Goal: Information Seeking & Learning: Learn about a topic

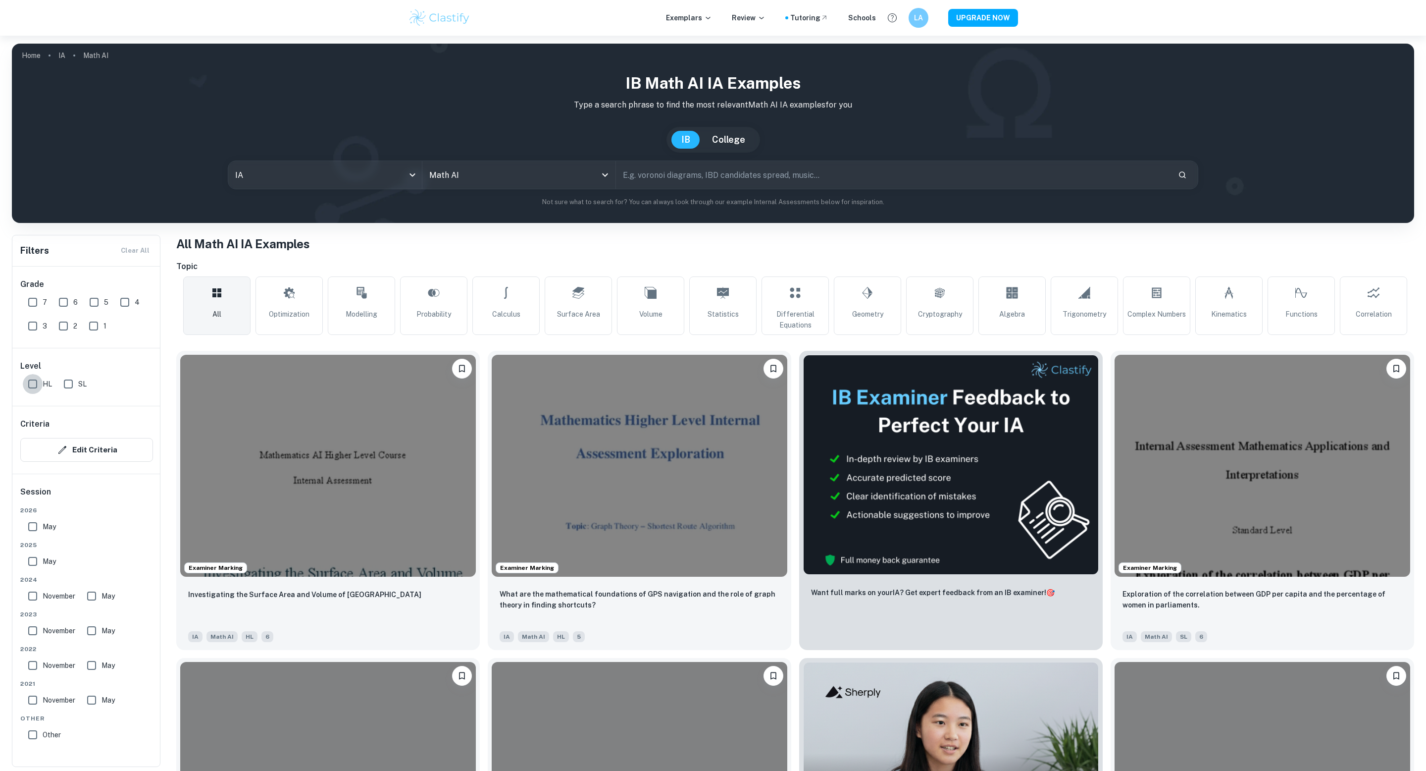
click at [29, 390] on input "HL" at bounding box center [33, 384] width 20 height 20
checkbox input "true"
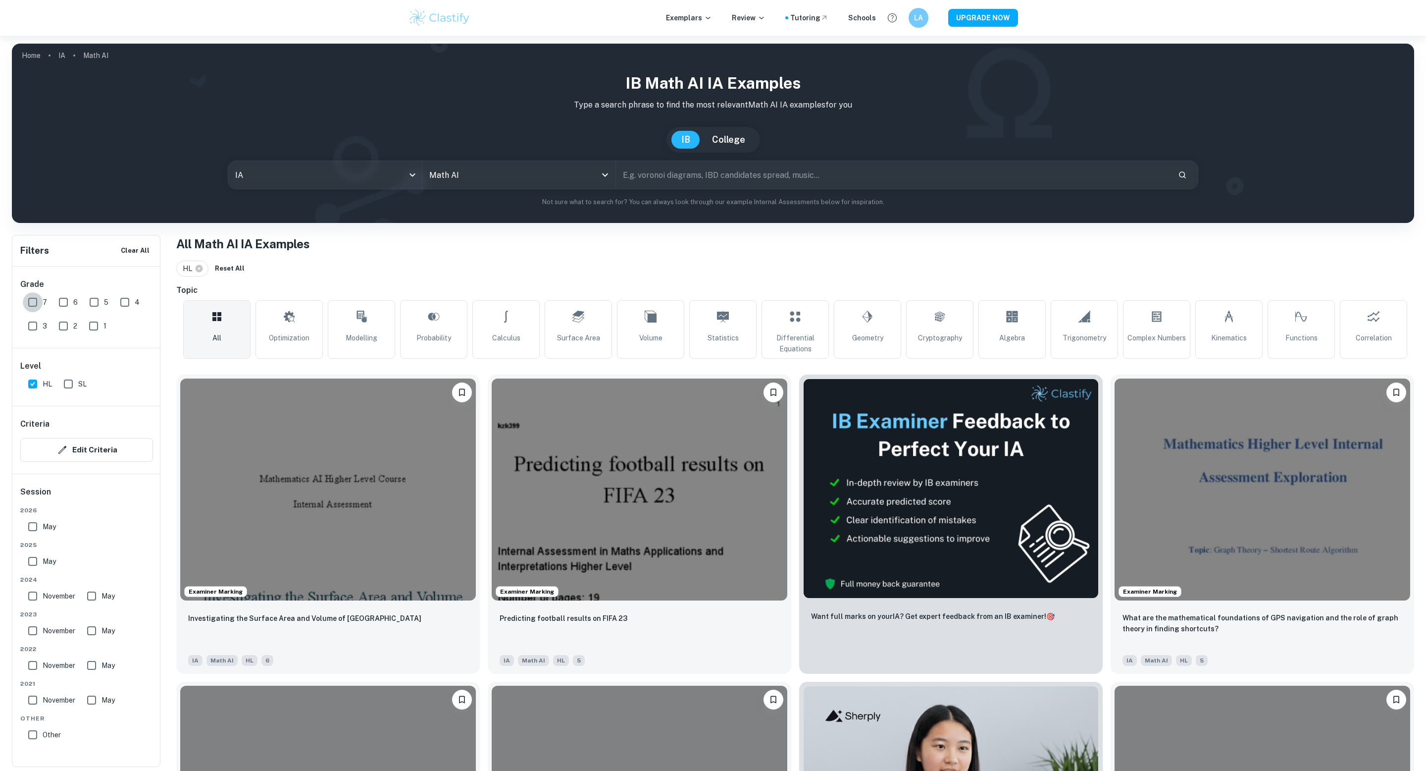
click at [33, 302] on input "7" at bounding box center [33, 302] width 20 height 20
checkbox input "true"
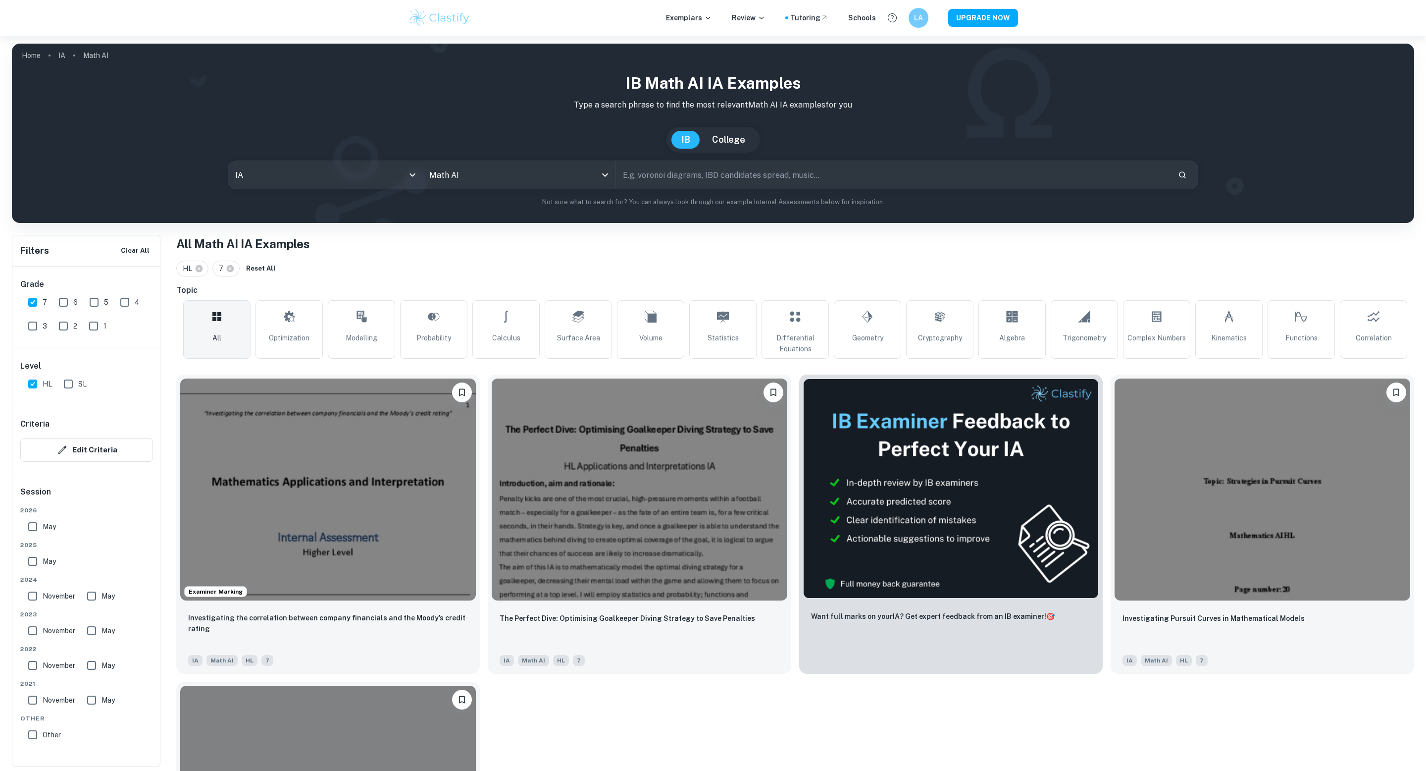
click at [65, 302] on input "6" at bounding box center [63, 302] width 20 height 20
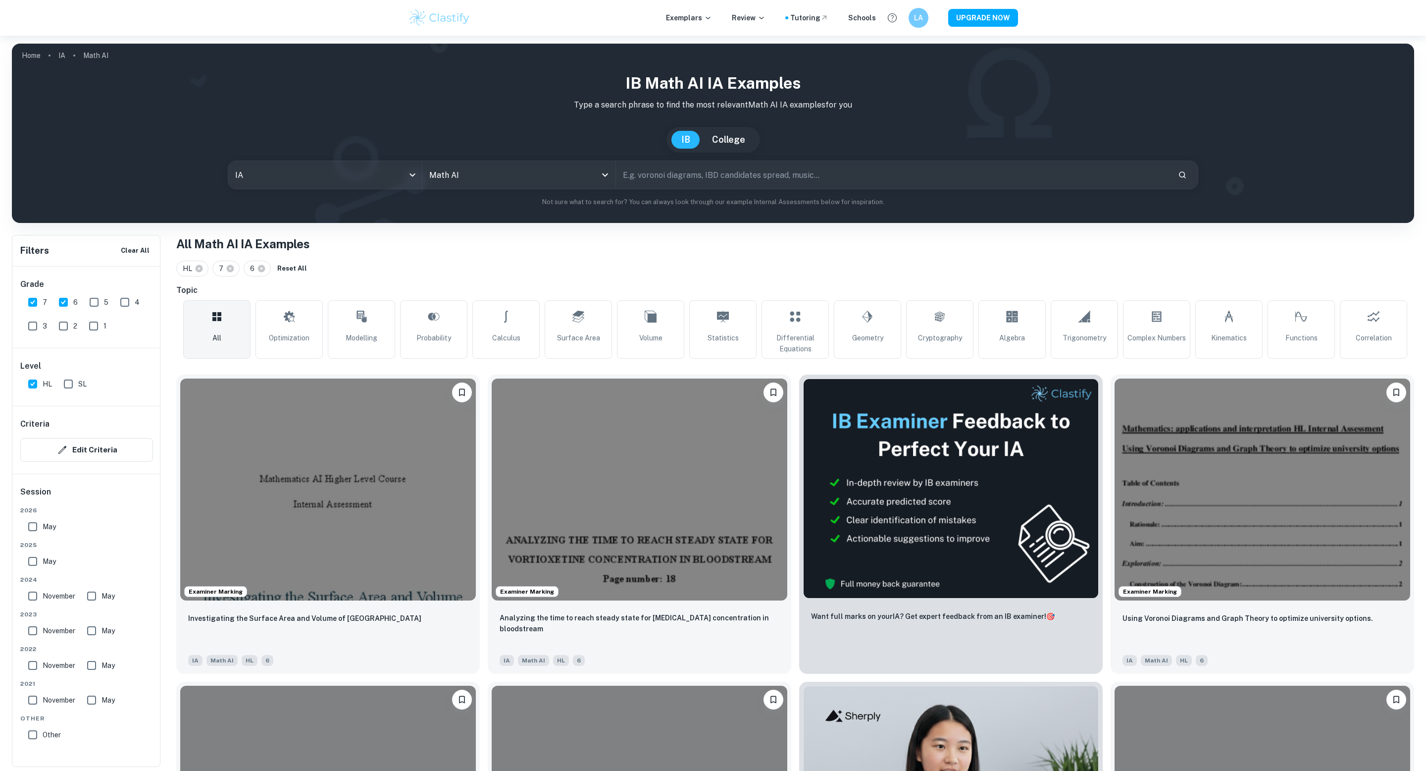
click at [75, 302] on span "6" at bounding box center [75, 302] width 4 height 11
click at [73, 302] on input "6" at bounding box center [63, 302] width 20 height 20
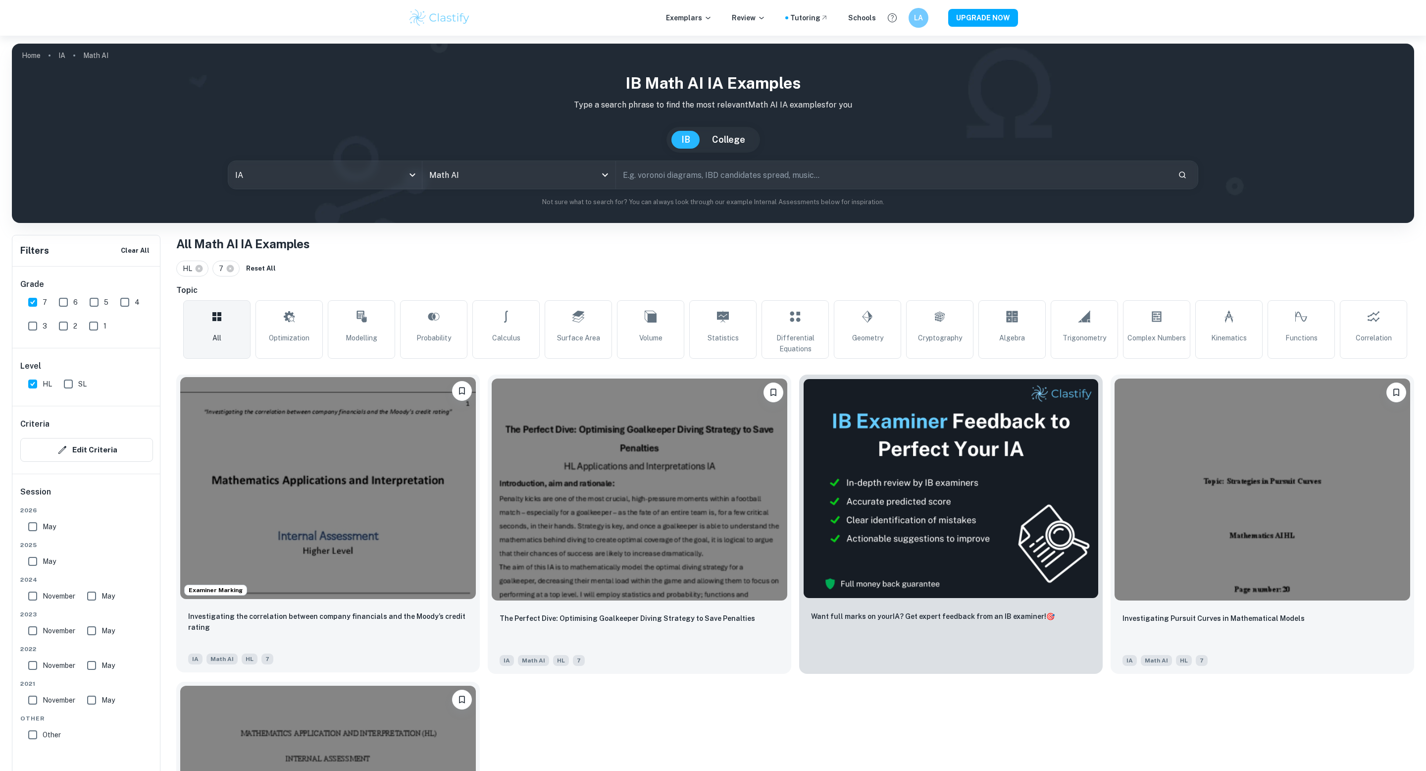
scroll to position [210, 0]
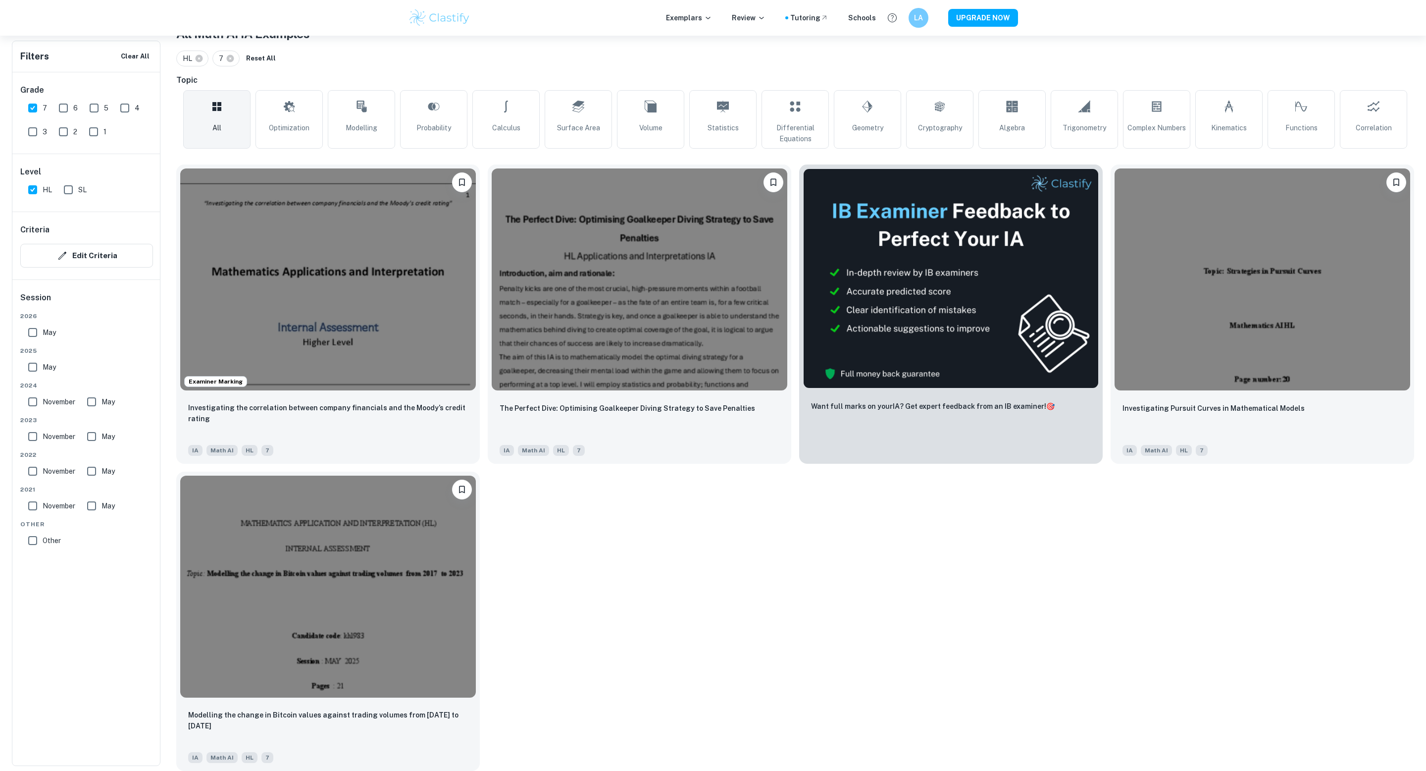
click at [63, 111] on input "6" at bounding box center [63, 108] width 20 height 20
checkbox input "true"
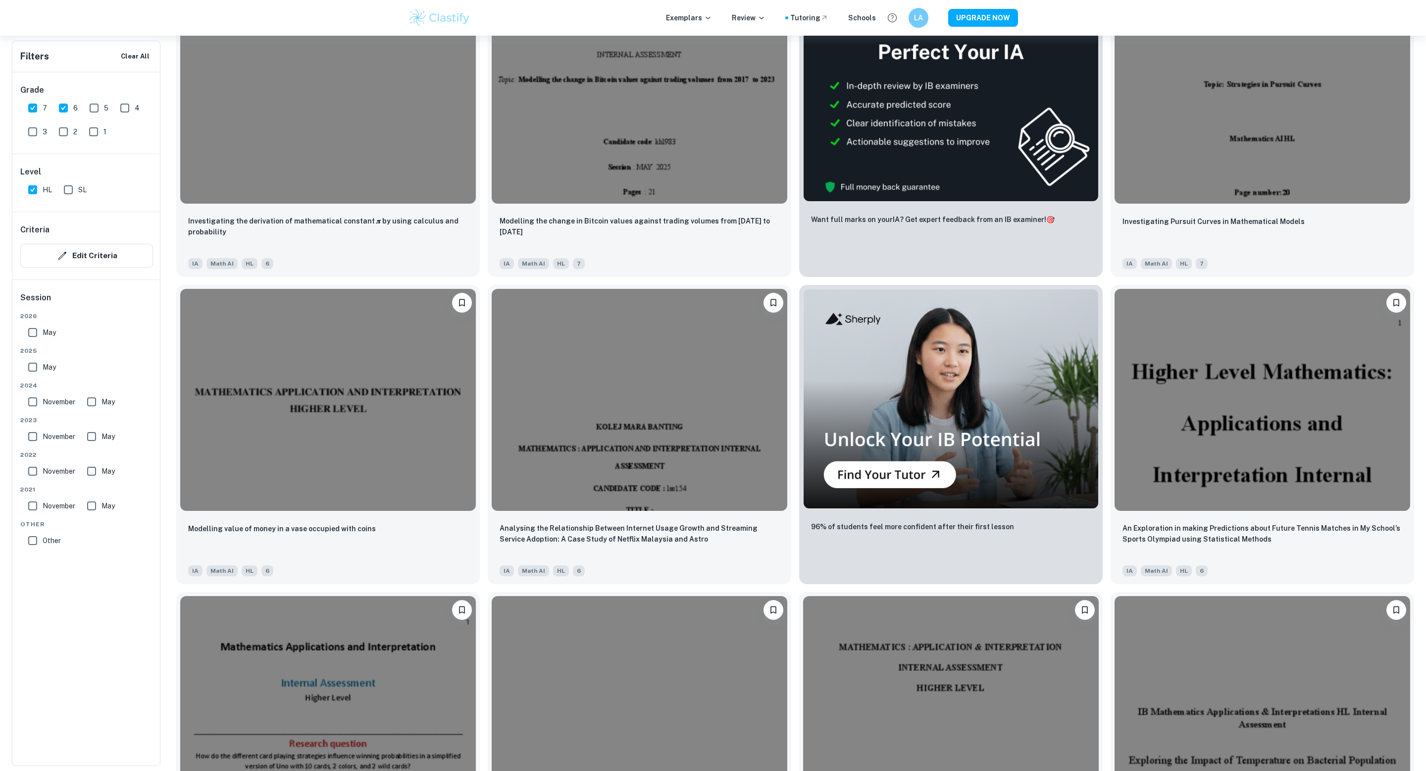
scroll to position [2051, 0]
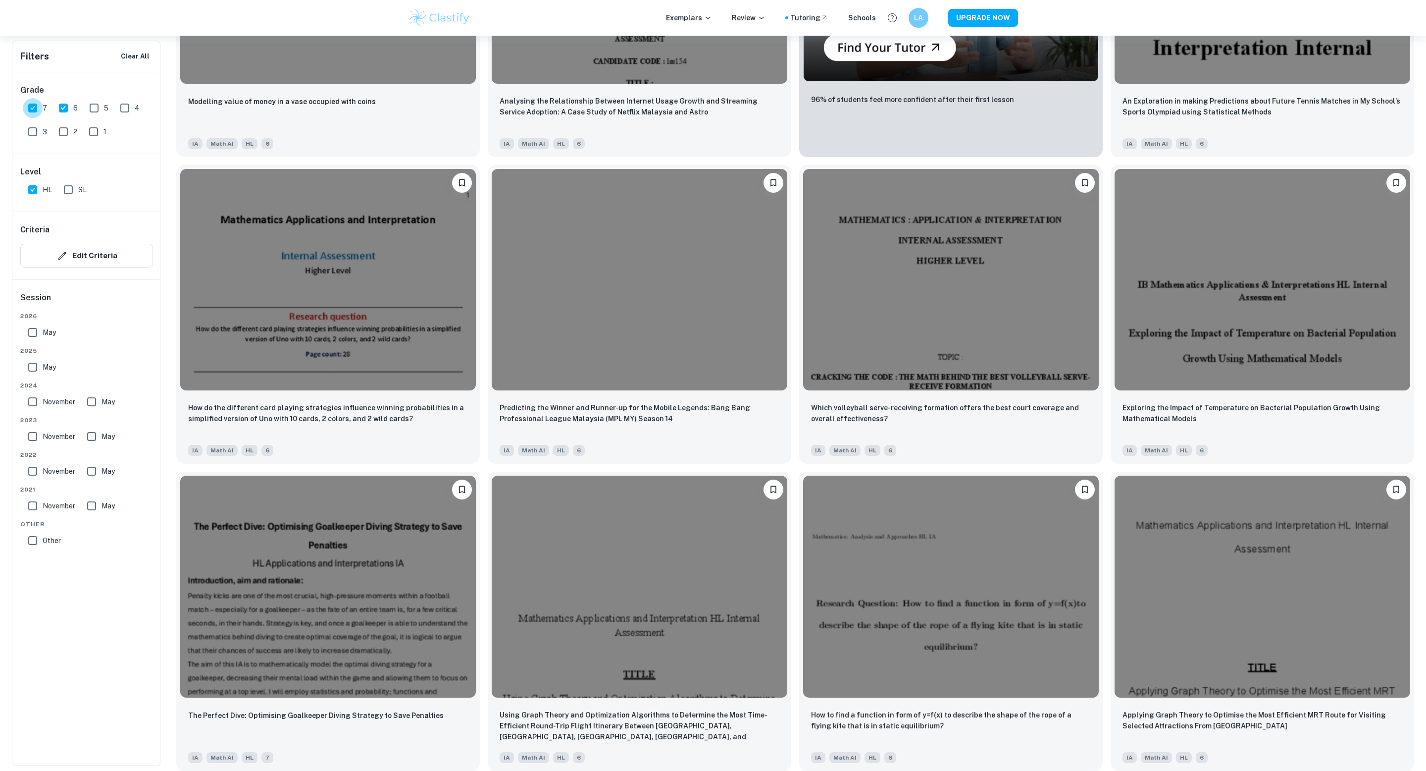
click at [37, 107] on input "7" at bounding box center [33, 108] width 20 height 20
checkbox input "false"
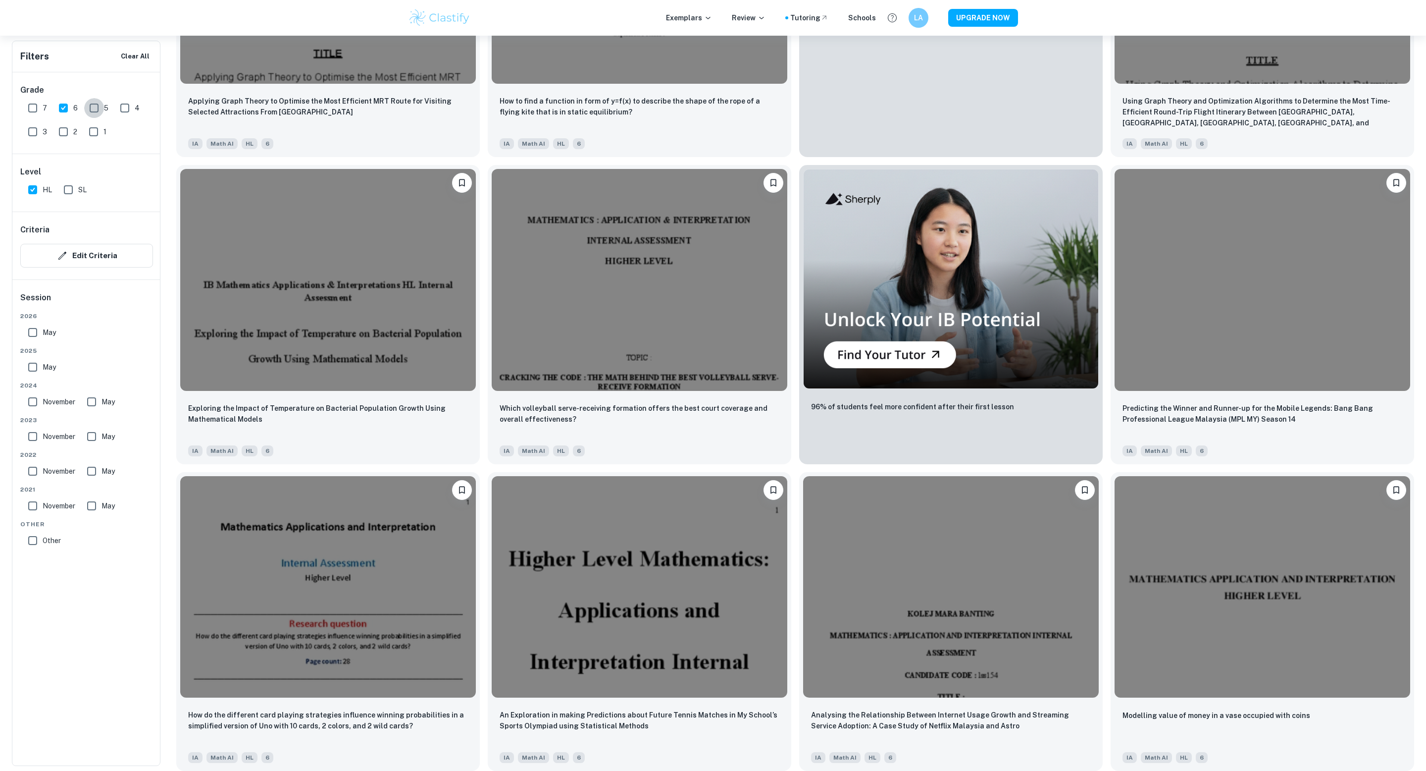
click at [90, 111] on input "5" at bounding box center [94, 108] width 20 height 20
checkbox input "true"
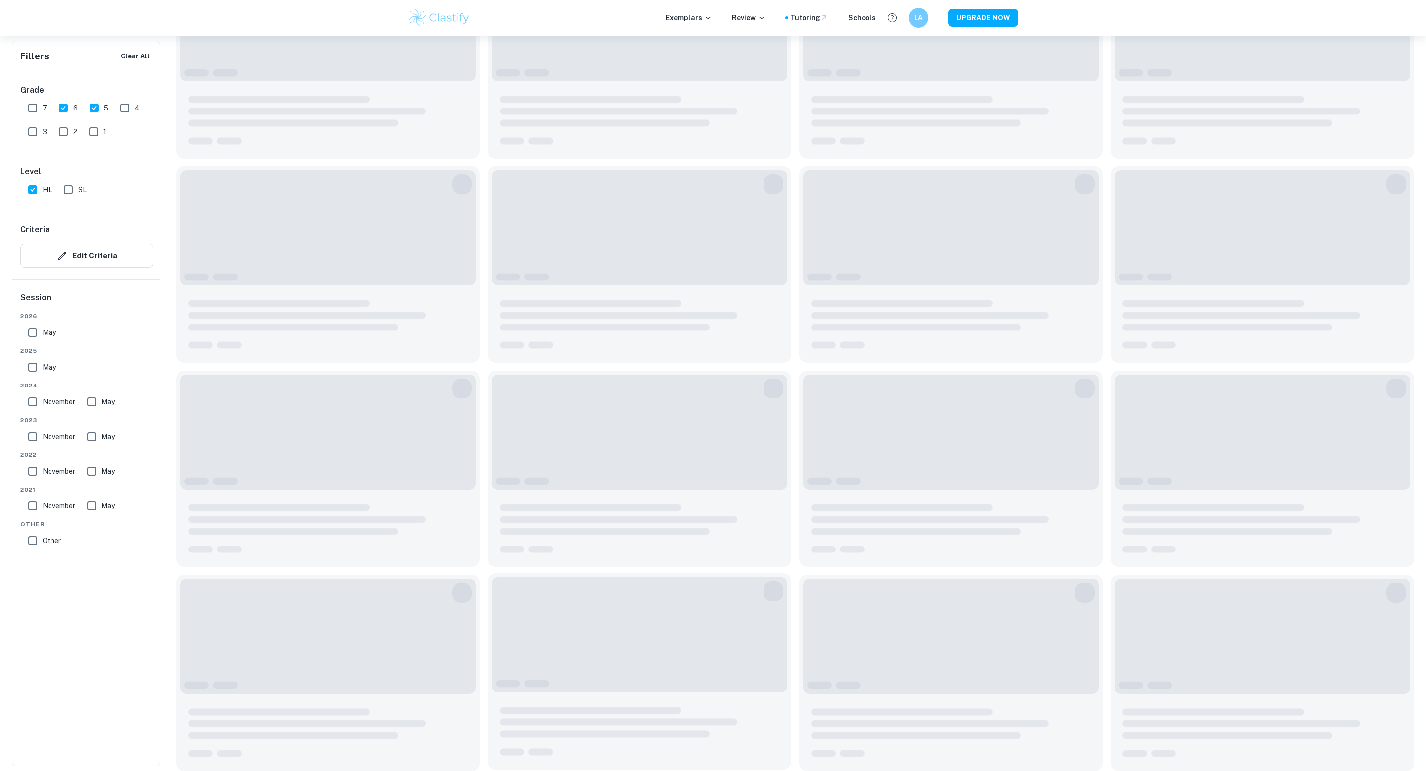
scroll to position [1744, 0]
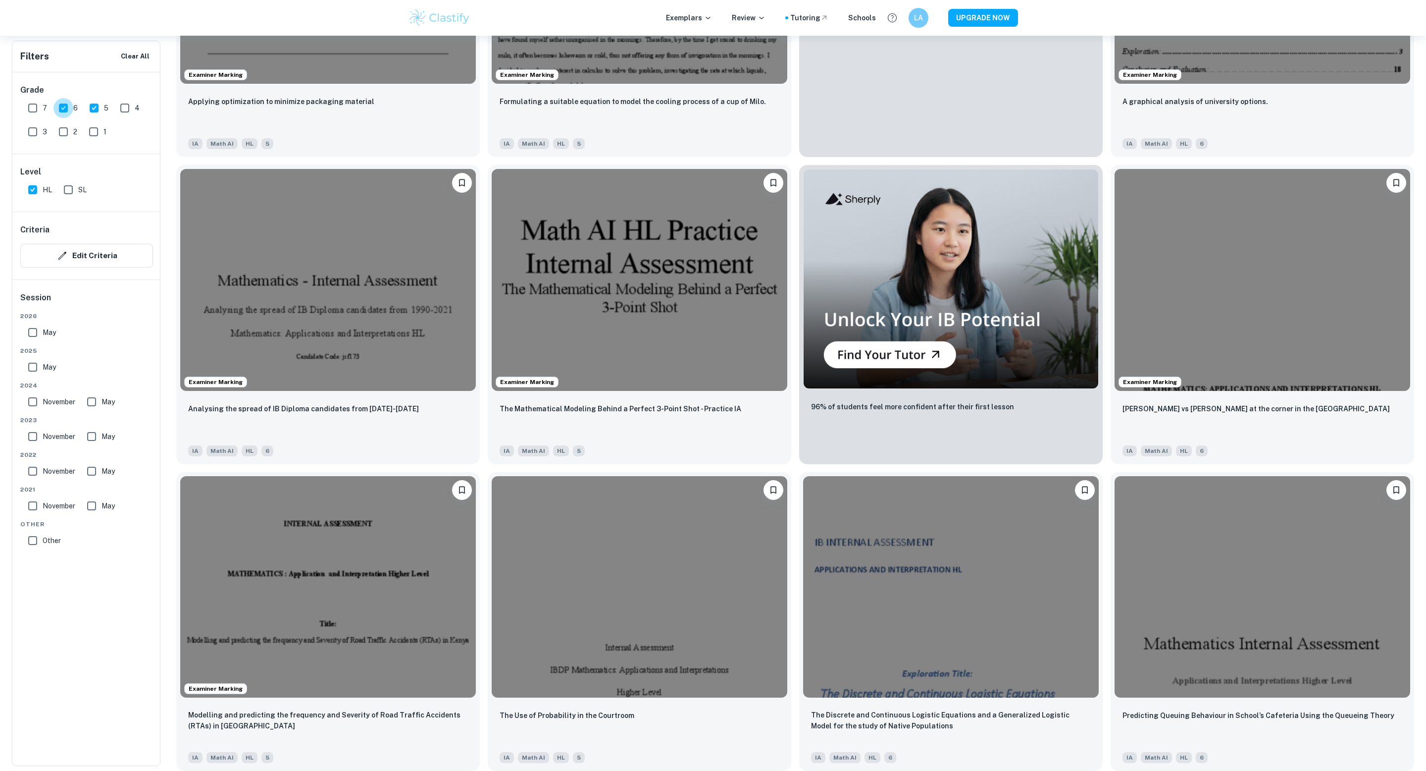
click at [65, 107] on input "6" at bounding box center [63, 108] width 20 height 20
checkbox input "false"
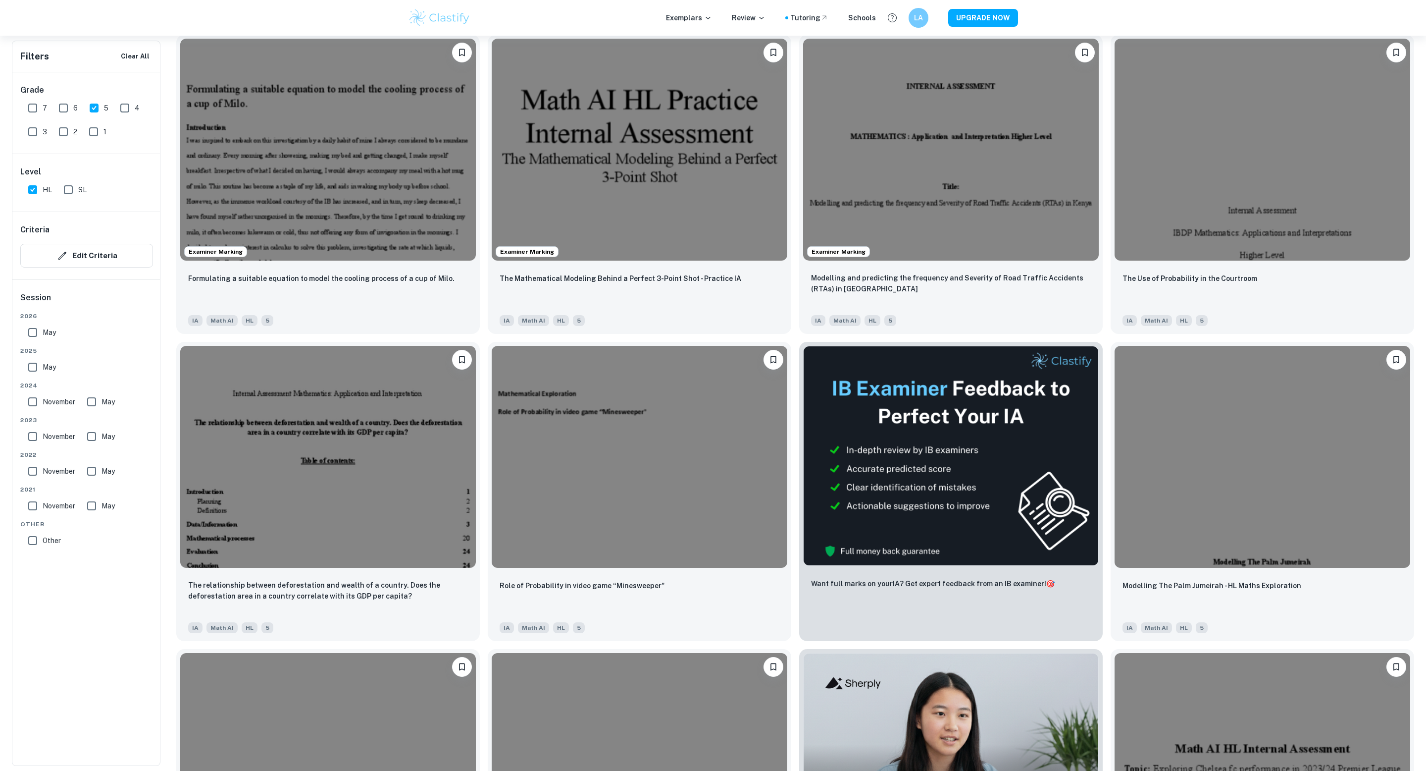
scroll to position [0, 0]
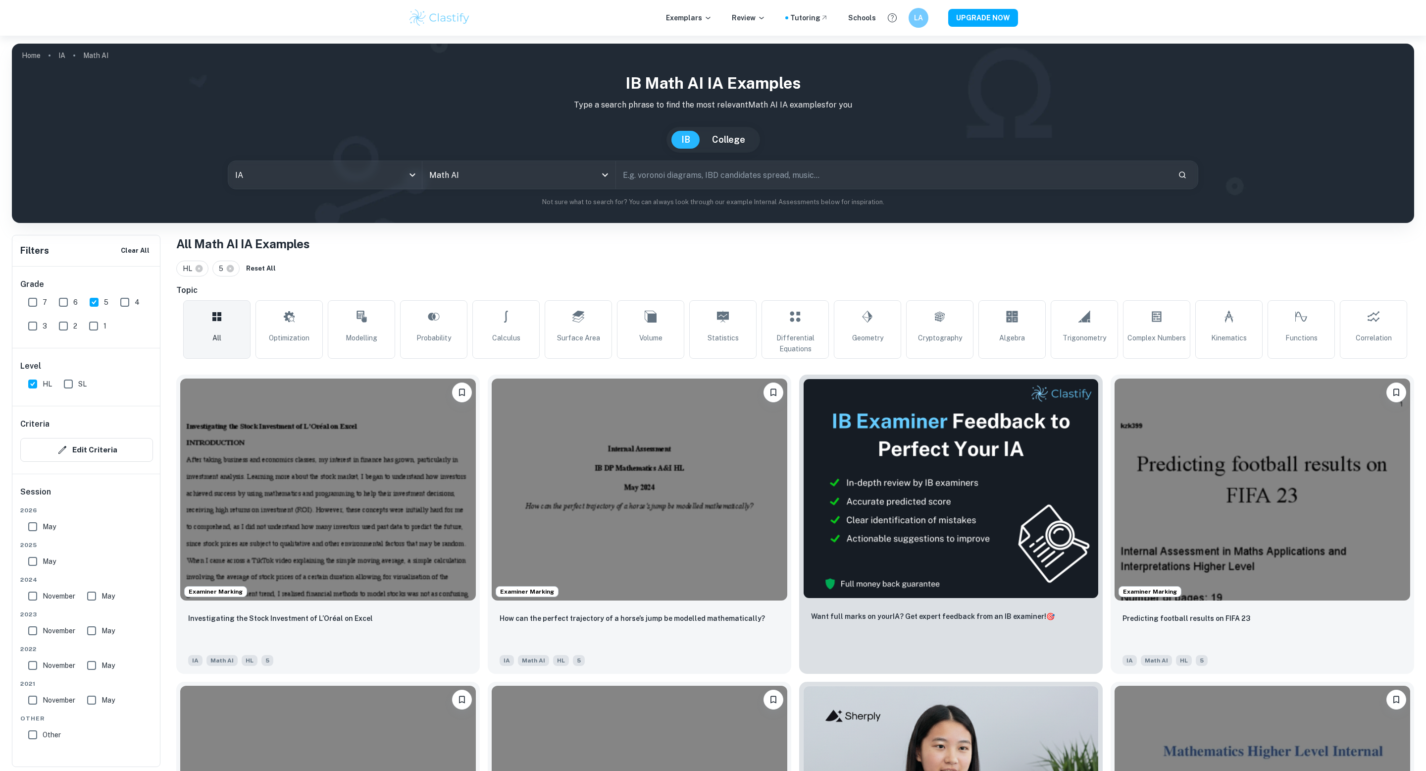
click at [132, 303] on input "4" at bounding box center [125, 302] width 20 height 20
checkbox input "true"
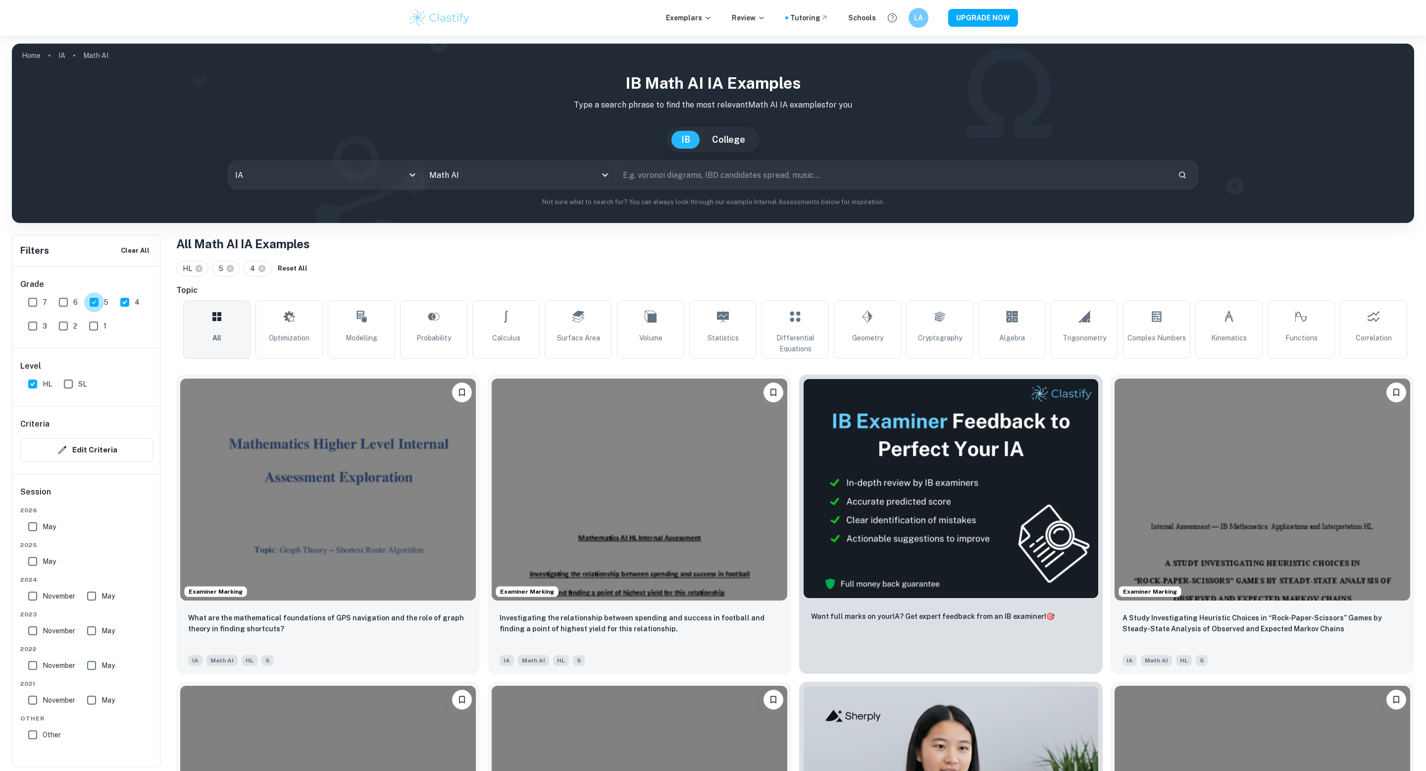
click at [102, 299] on input "5" at bounding box center [94, 302] width 20 height 20
checkbox input "false"
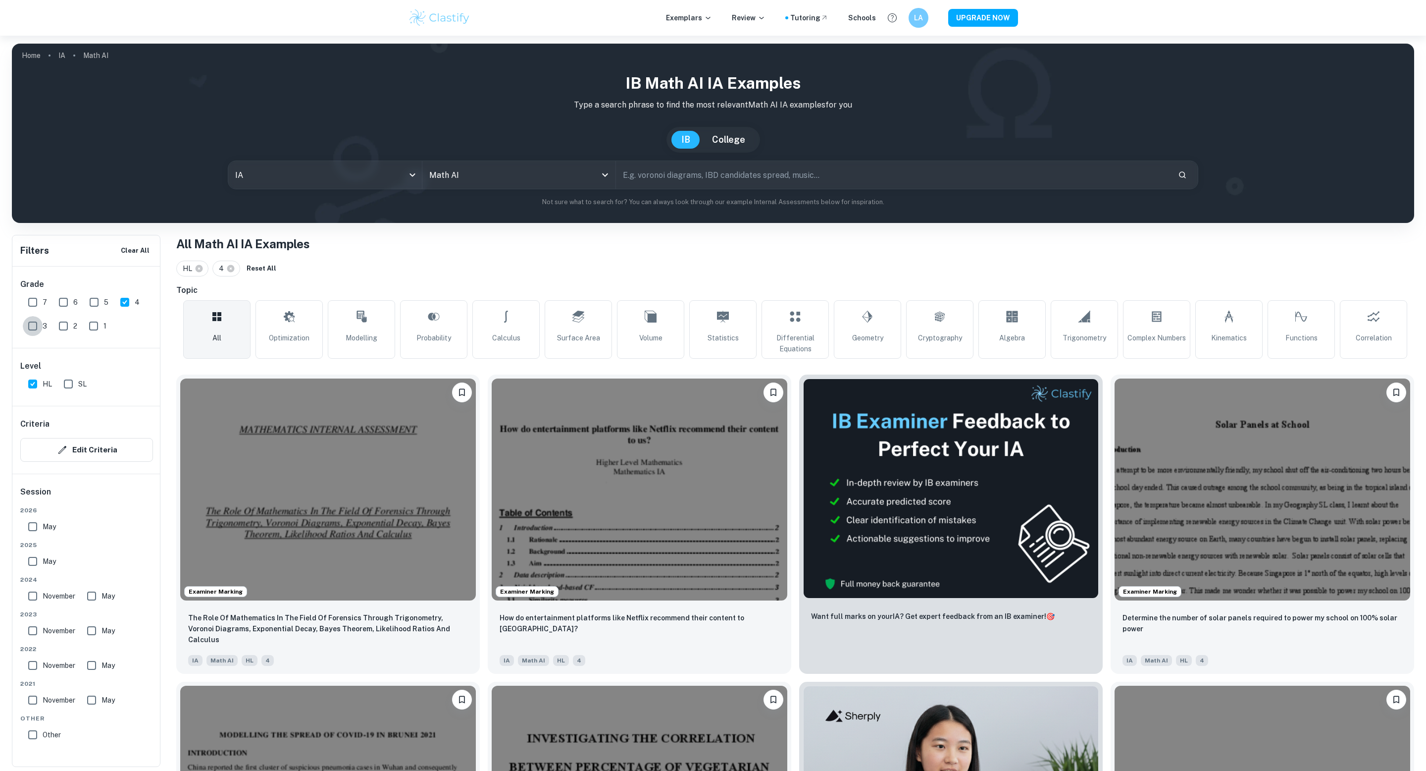
click at [33, 327] on input "3" at bounding box center [33, 326] width 20 height 20
checkbox input "true"
click at [126, 298] on input "4" at bounding box center [125, 302] width 20 height 20
checkbox input "false"
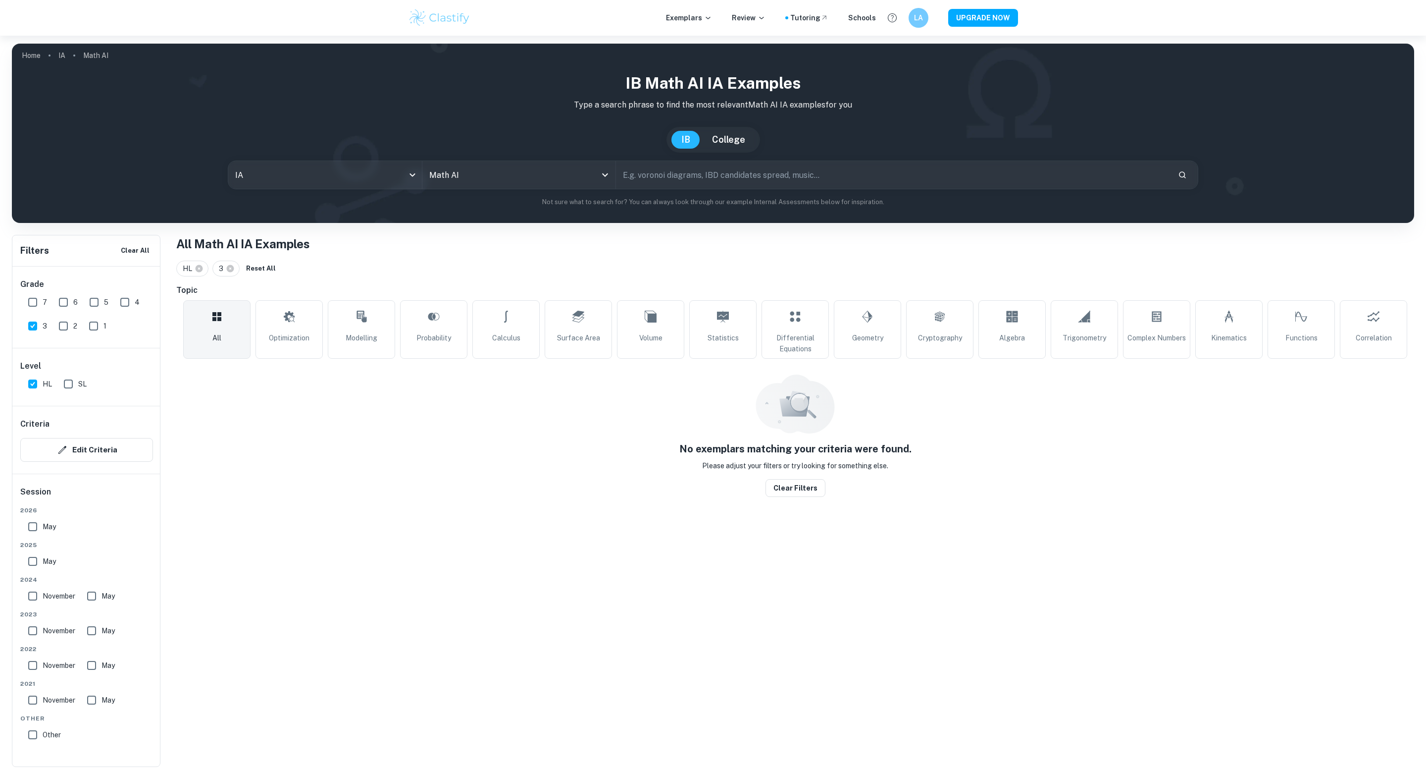
scroll to position [36, 0]
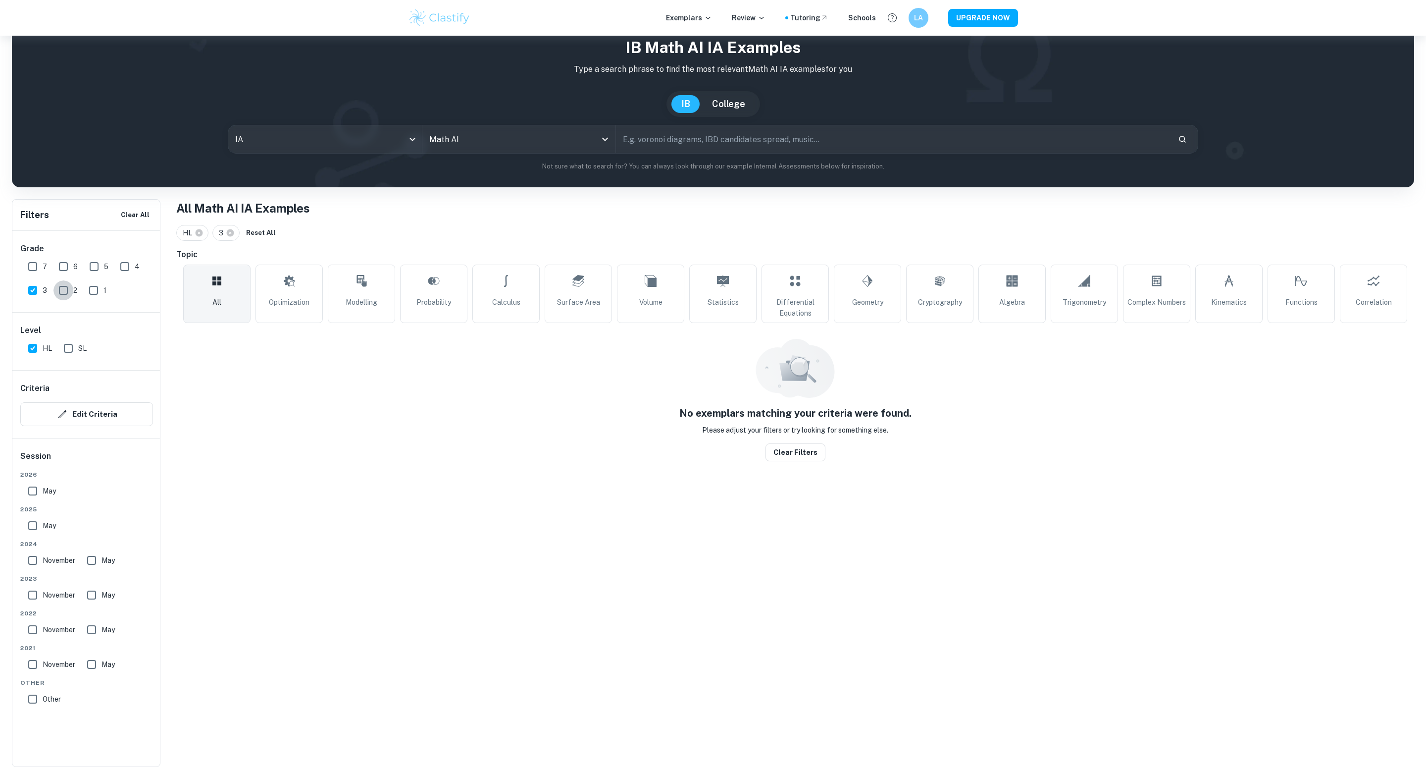
click at [67, 285] on input "2" at bounding box center [63, 290] width 20 height 20
checkbox input "true"
click at [101, 286] on input "1" at bounding box center [94, 290] width 20 height 20
click at [100, 295] on input "1" at bounding box center [94, 290] width 20 height 20
checkbox input "false"
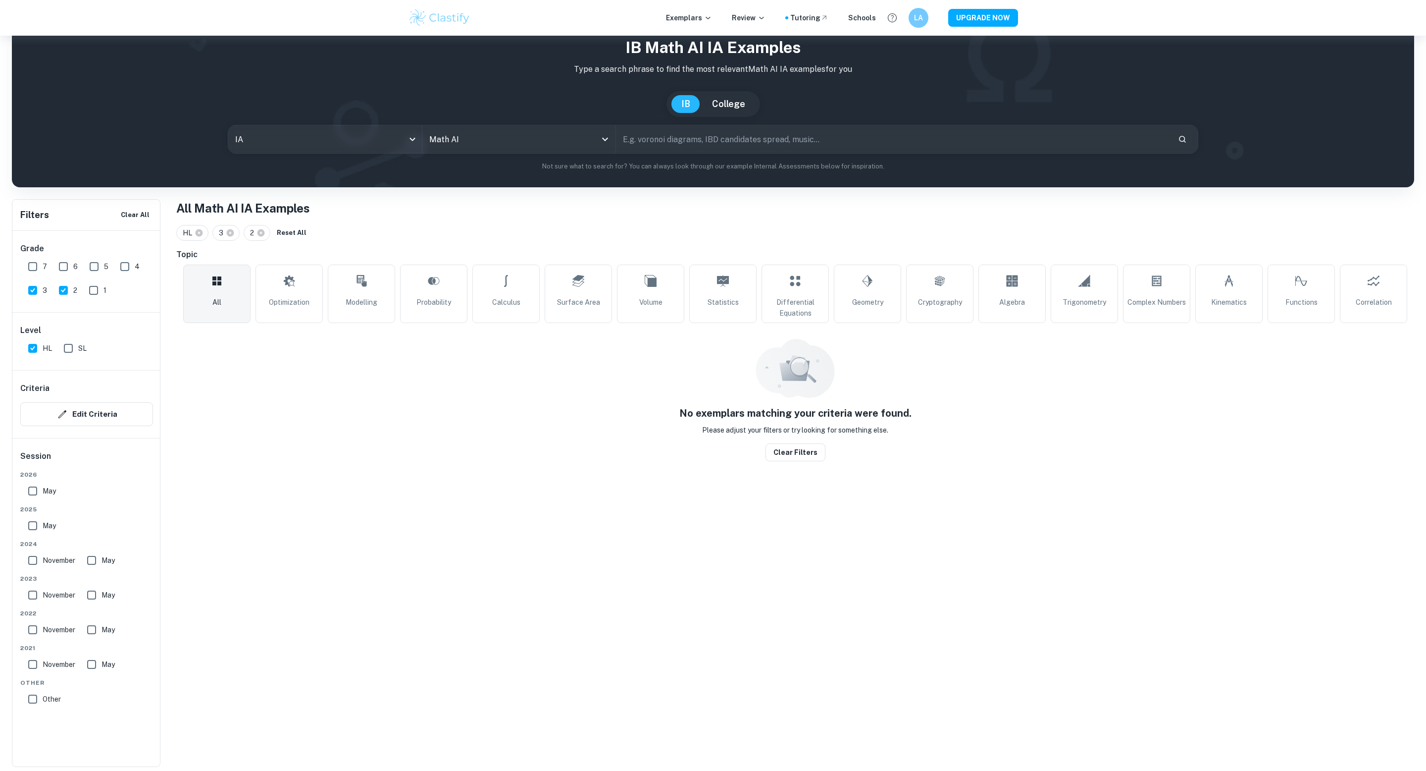
click at [78, 293] on div "2" at bounding box center [70, 288] width 30 height 24
click at [67, 293] on input "2" at bounding box center [63, 290] width 20 height 20
checkbox input "false"
click at [32, 293] on input "3" at bounding box center [33, 290] width 20 height 20
checkbox input "false"
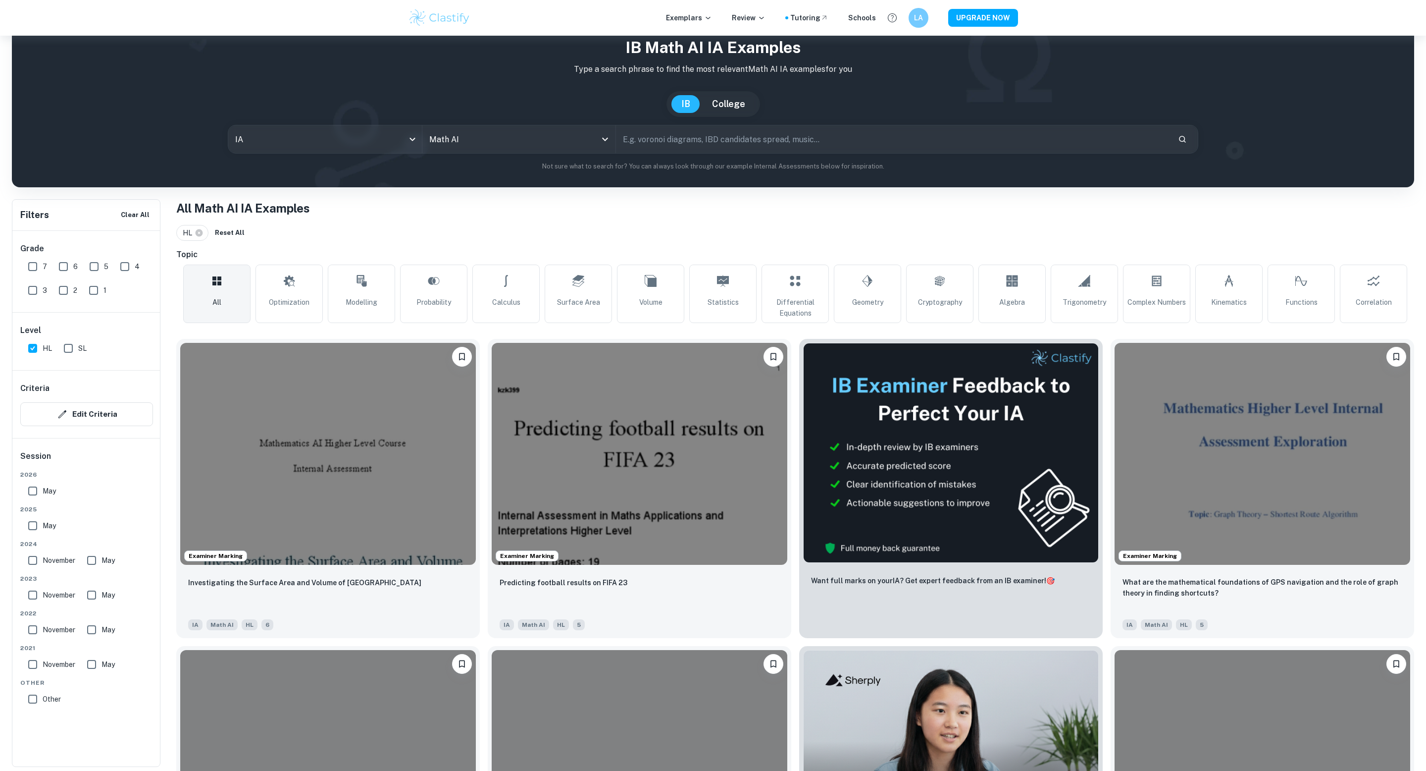
click at [68, 357] on input "SL" at bounding box center [68, 348] width 20 height 20
checkbox input "true"
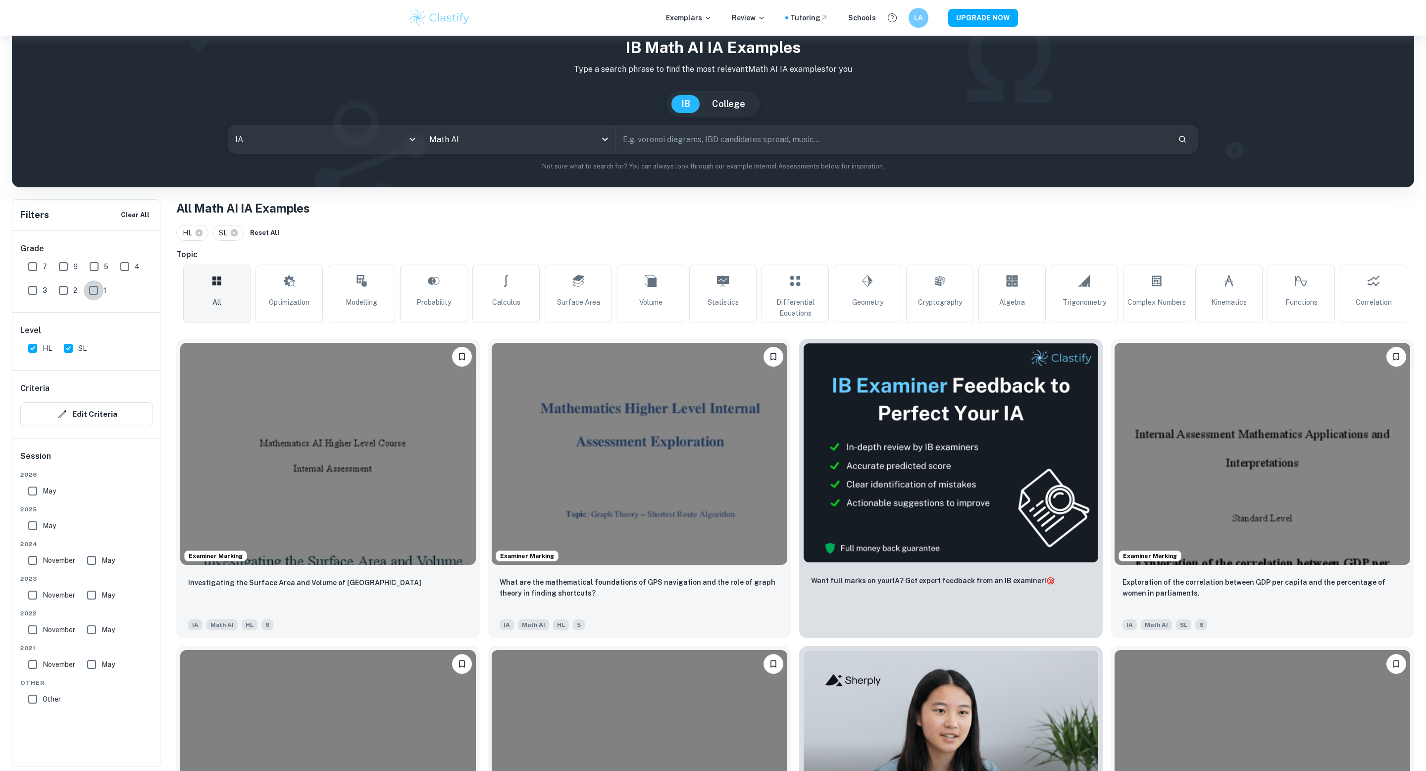
click at [96, 291] on input "1" at bounding box center [94, 290] width 20 height 20
checkbox input "true"
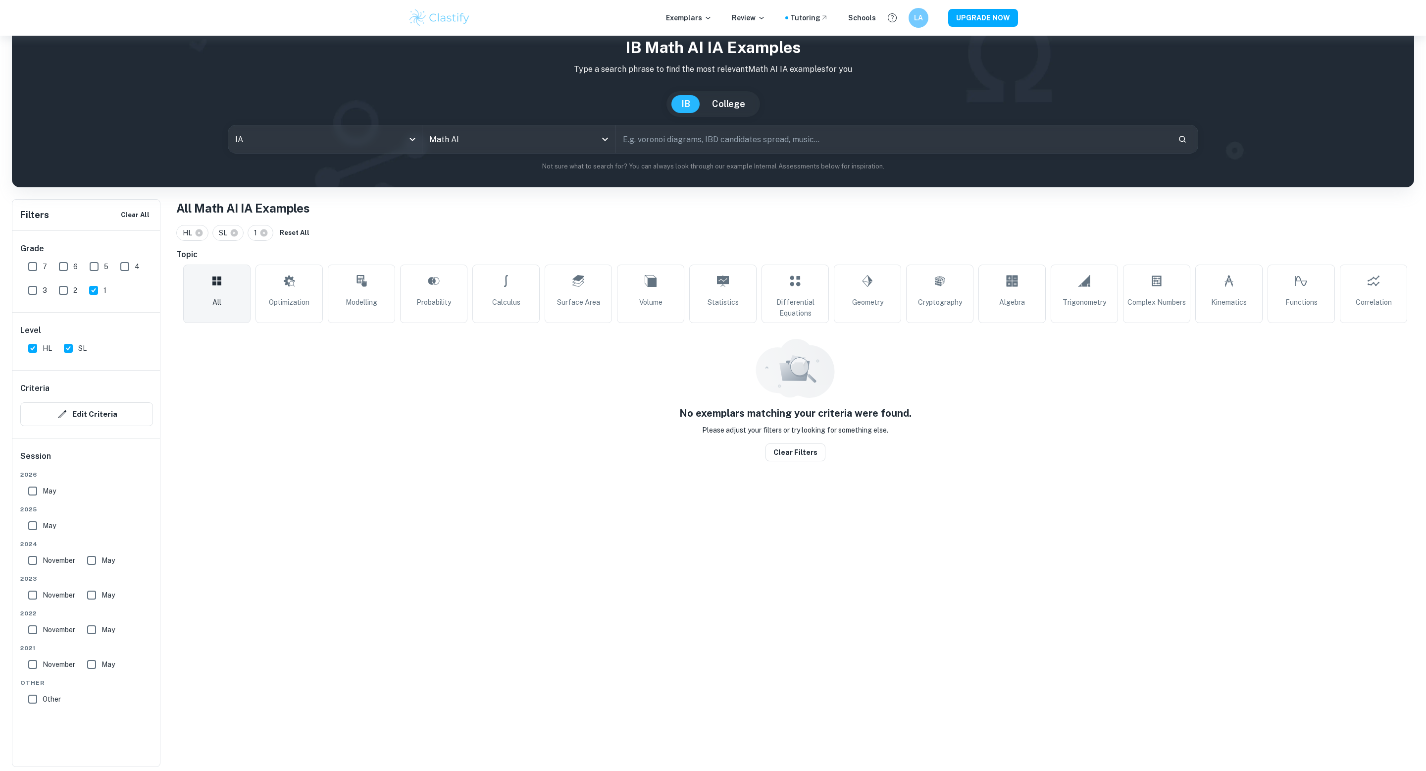
click at [64, 291] on input "2" at bounding box center [63, 290] width 20 height 20
checkbox input "true"
click at [27, 290] on input "3" at bounding box center [33, 290] width 20 height 20
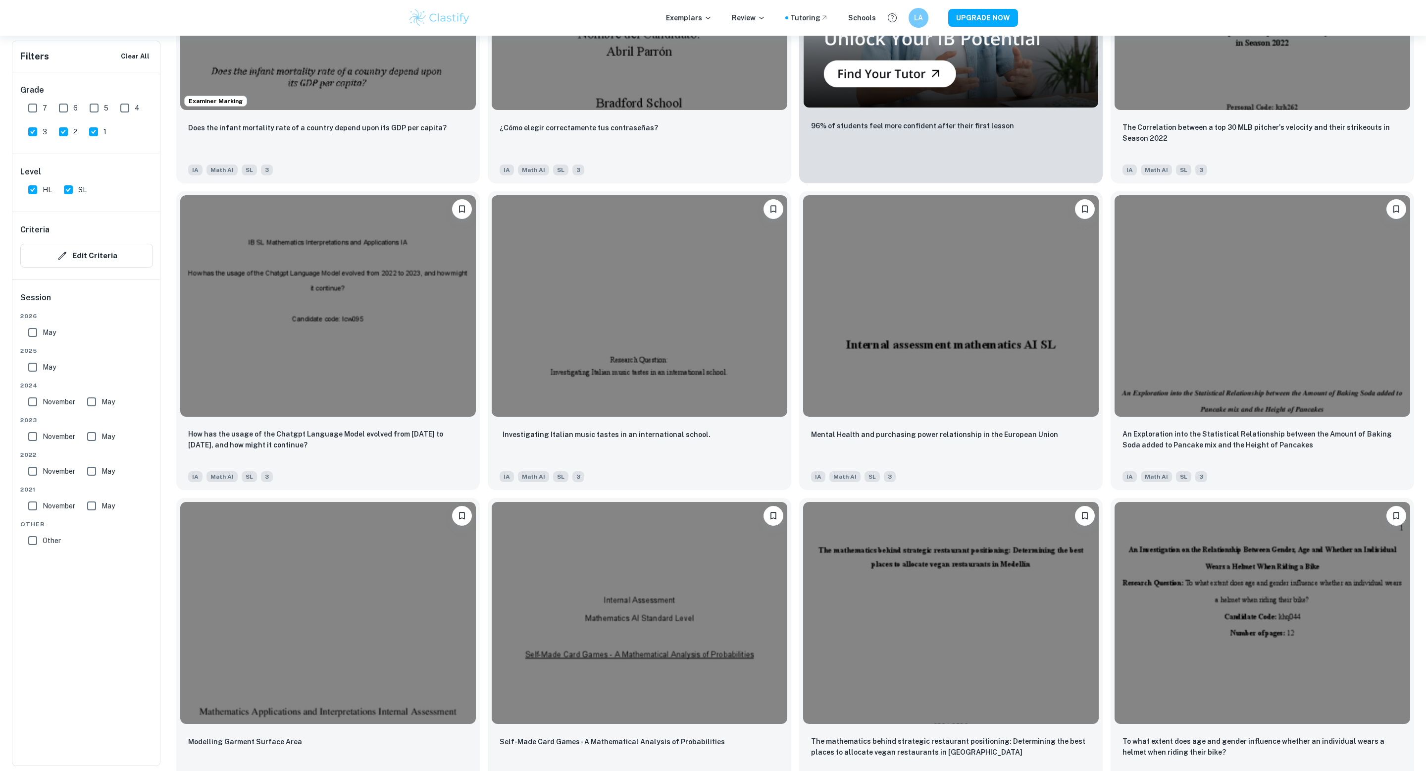
scroll to position [731, 0]
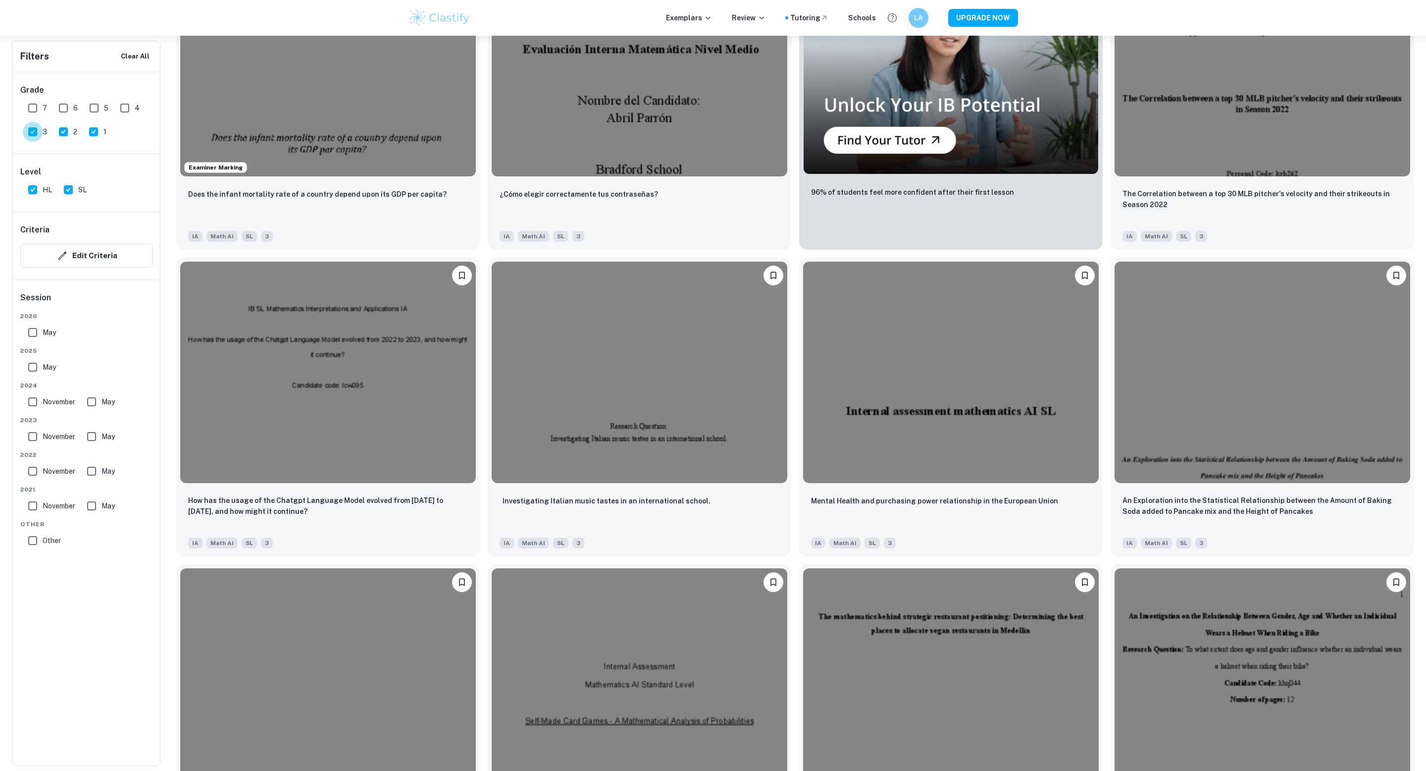
click at [36, 127] on input "3" at bounding box center [33, 132] width 20 height 20
checkbox input "false"
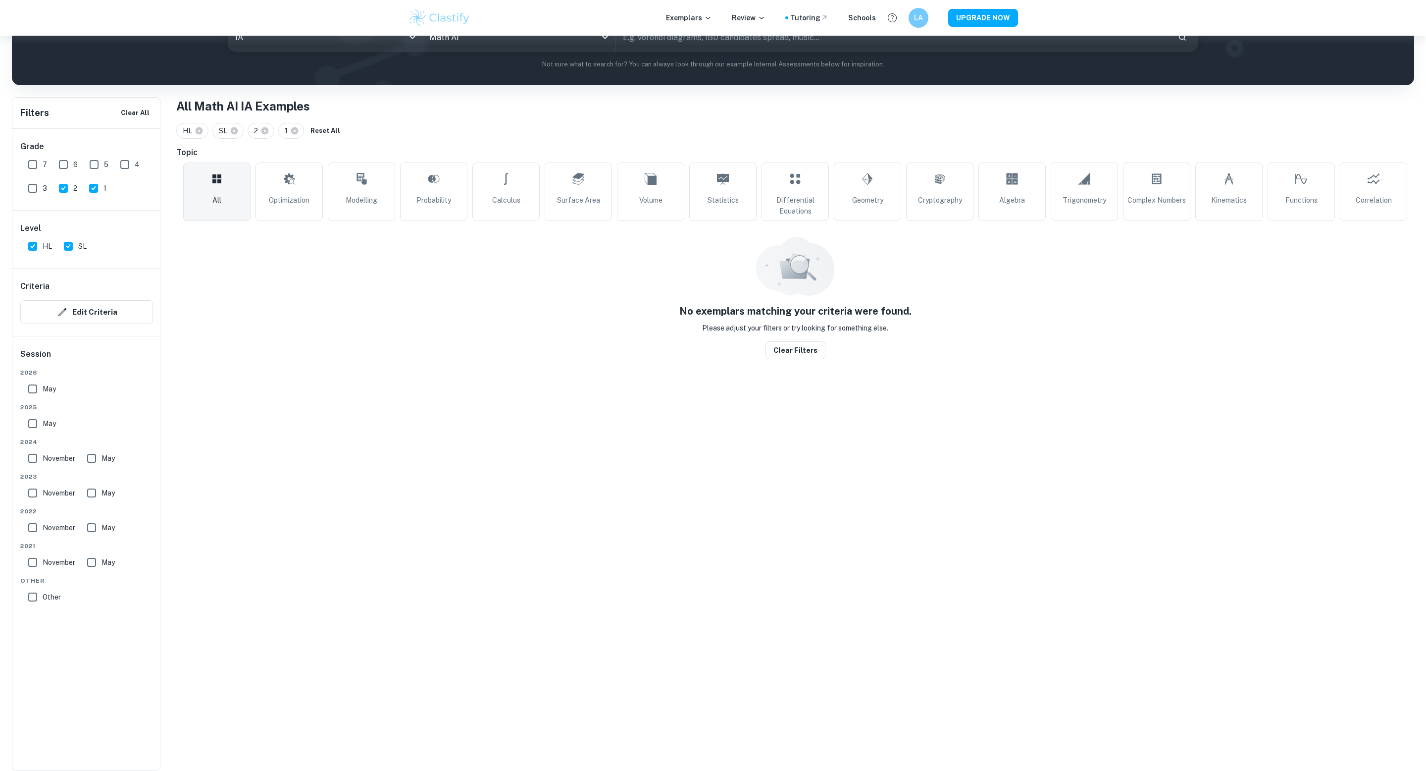
click at [60, 132] on div "Grade 7 6 5 4 3 2 1" at bounding box center [86, 169] width 149 height 81
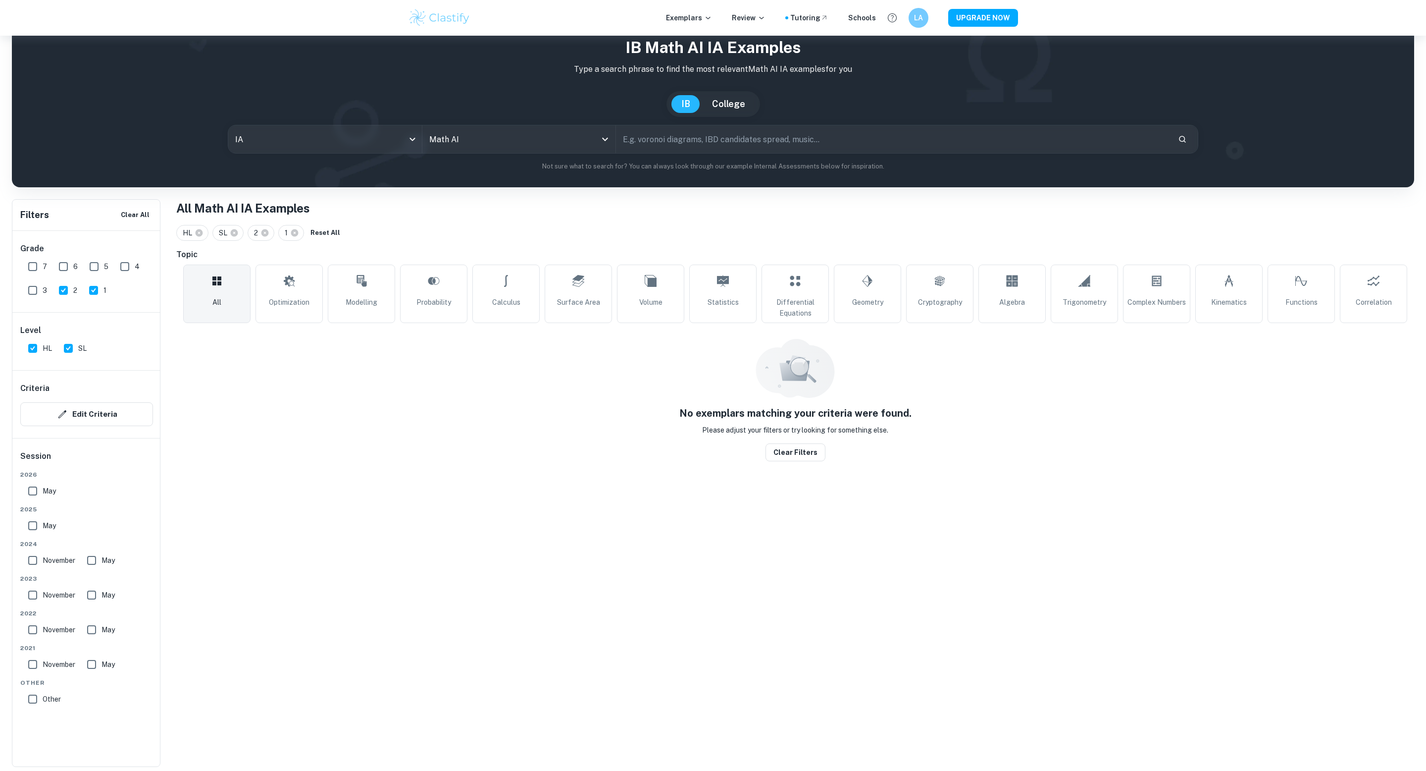
scroll to position [36, 0]
click at [94, 289] on input "1" at bounding box center [94, 290] width 20 height 20
checkbox input "false"
click at [64, 288] on input "2" at bounding box center [63, 290] width 20 height 20
checkbox input "false"
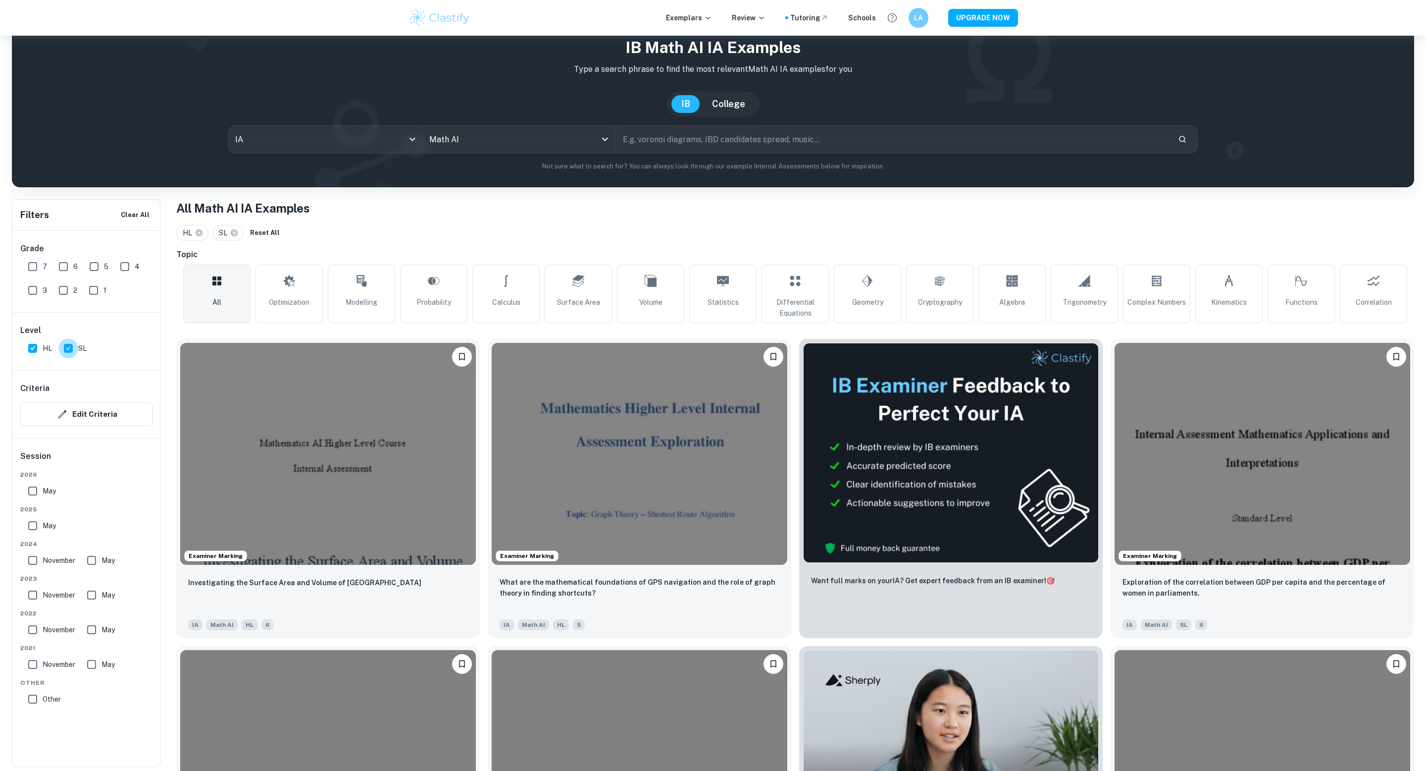
click at [74, 346] on input "SL" at bounding box center [68, 348] width 20 height 20
checkbox input "false"
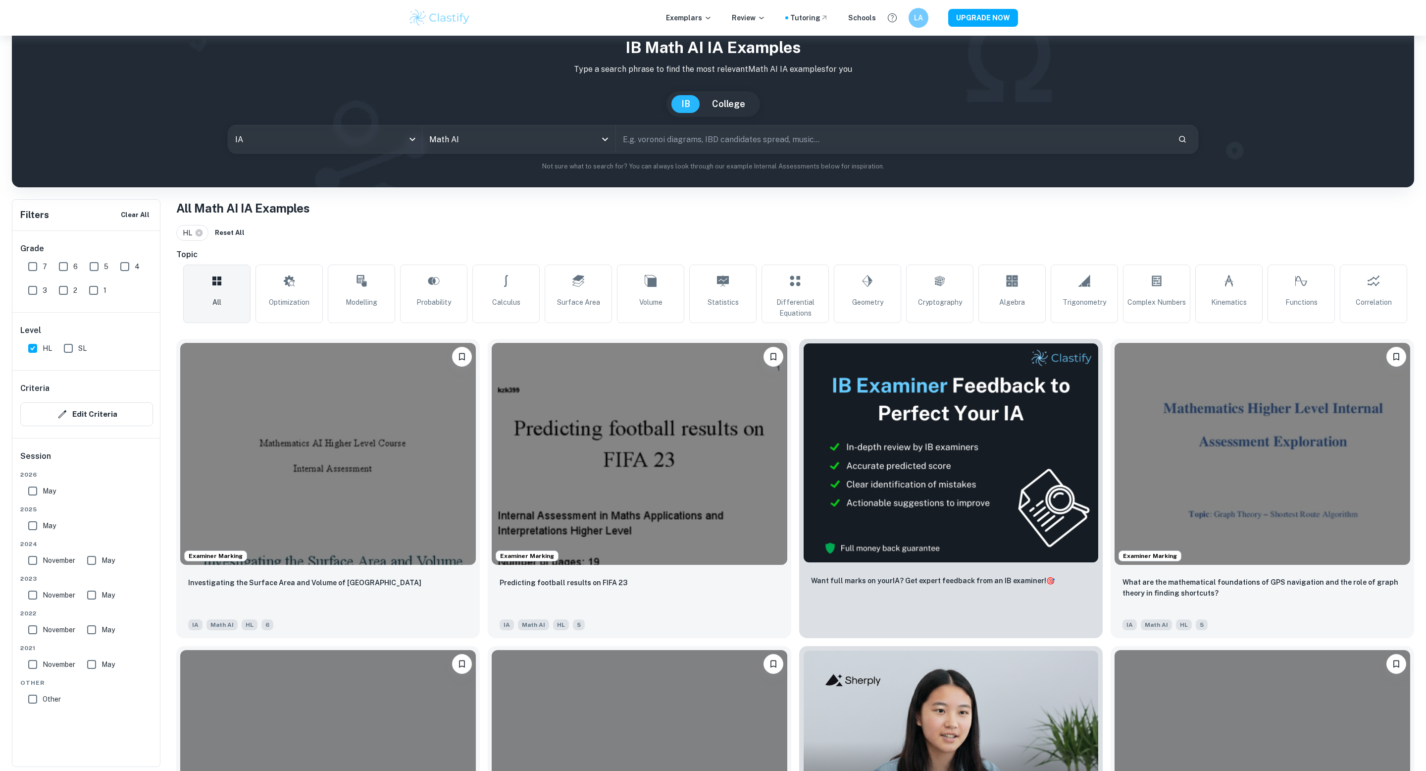
click at [71, 264] on input "6" at bounding box center [63, 267] width 20 height 20
checkbox input "true"
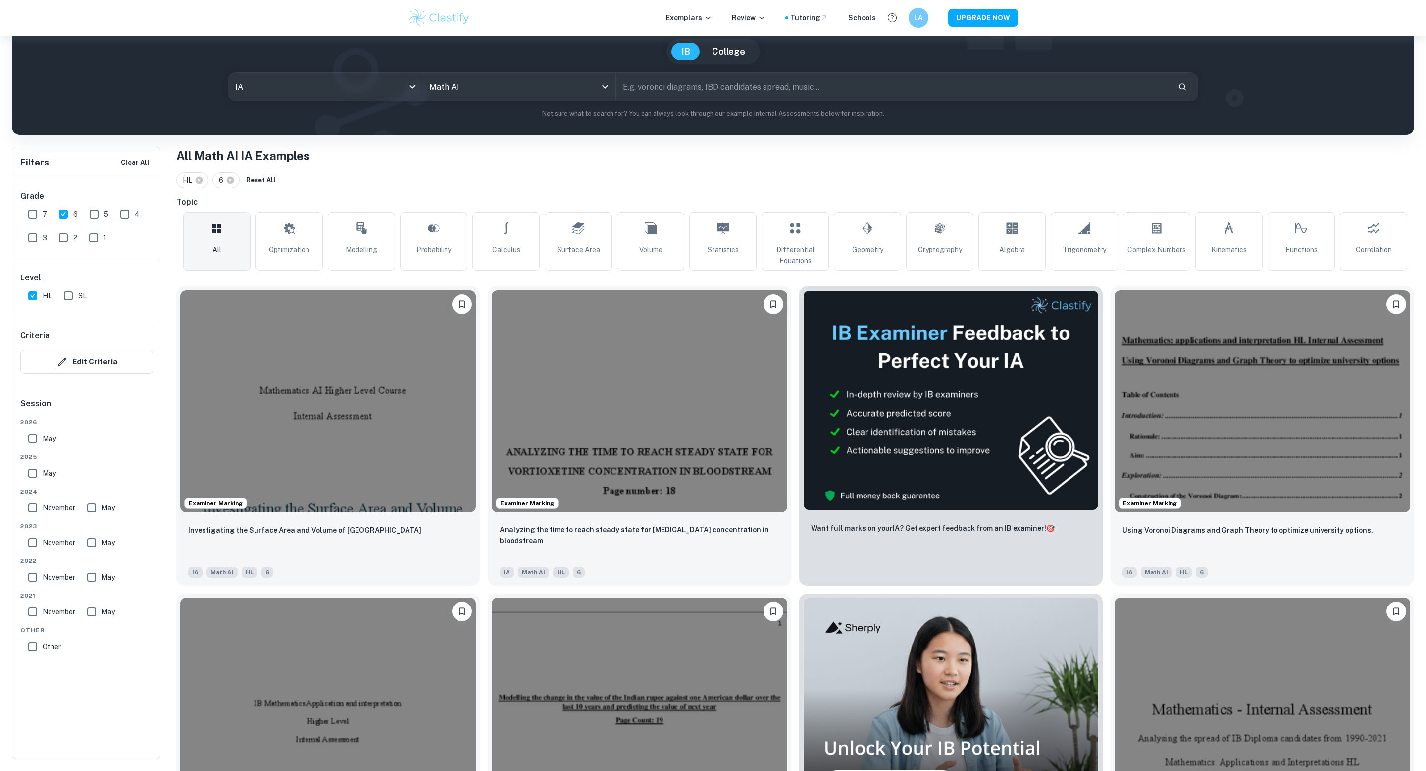
scroll to position [92, 0]
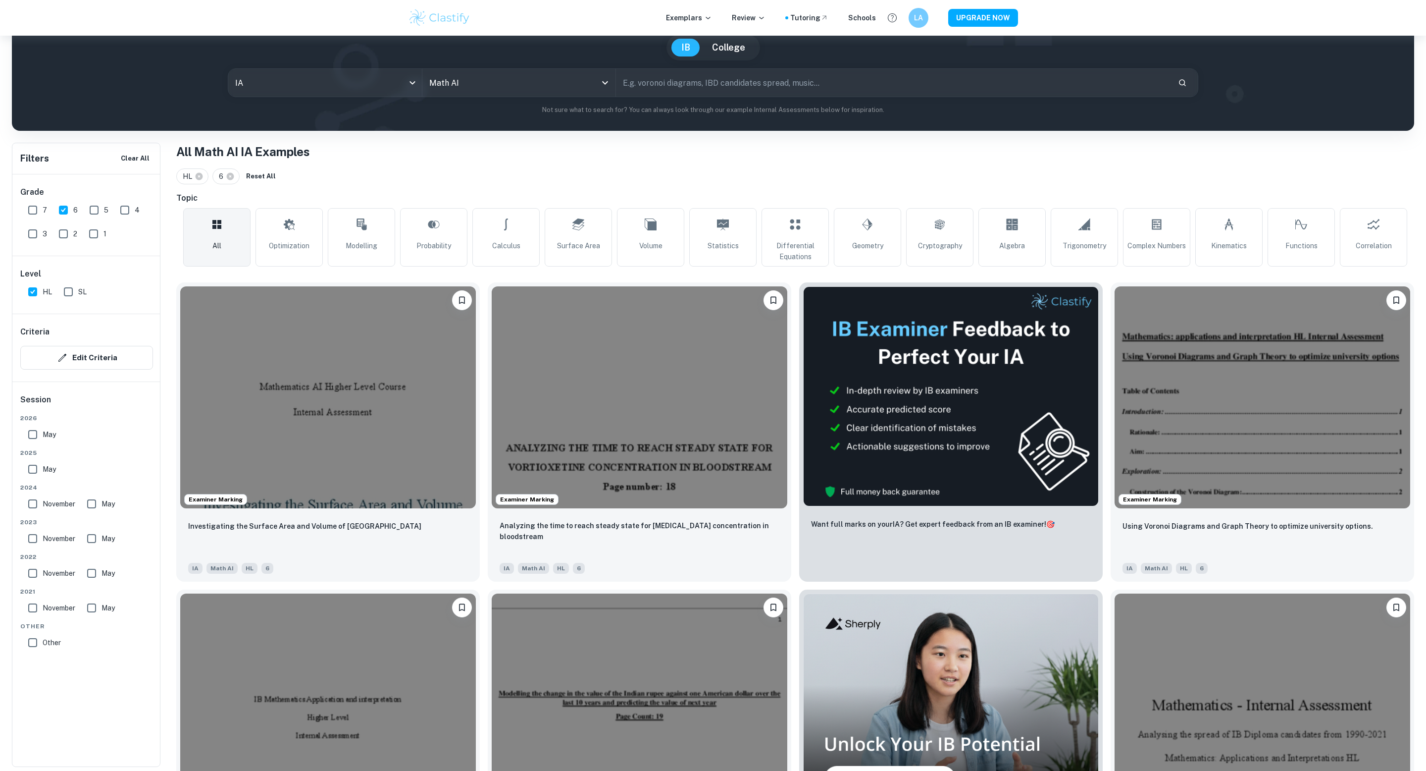
click at [35, 204] on input "7" at bounding box center [33, 210] width 20 height 20
checkbox input "true"
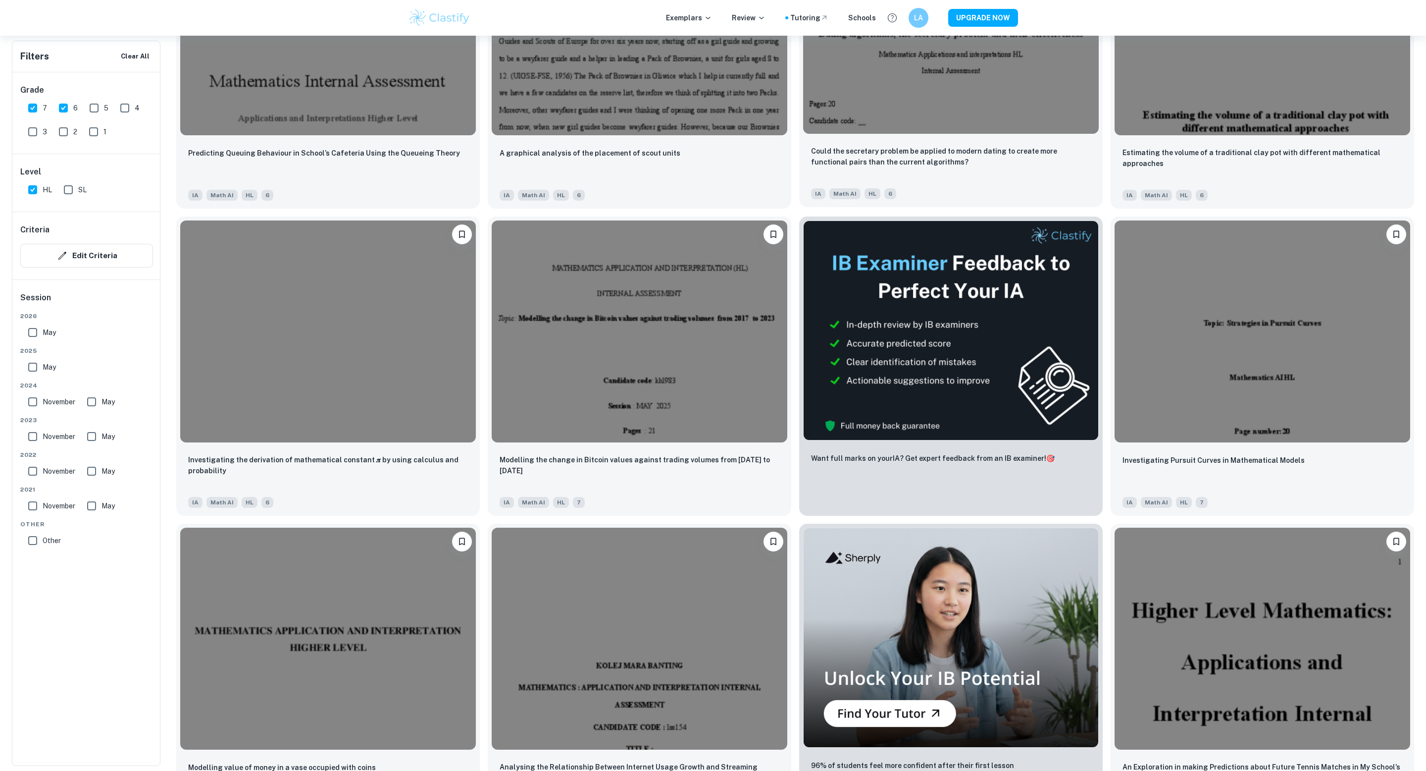
scroll to position [1393, 0]
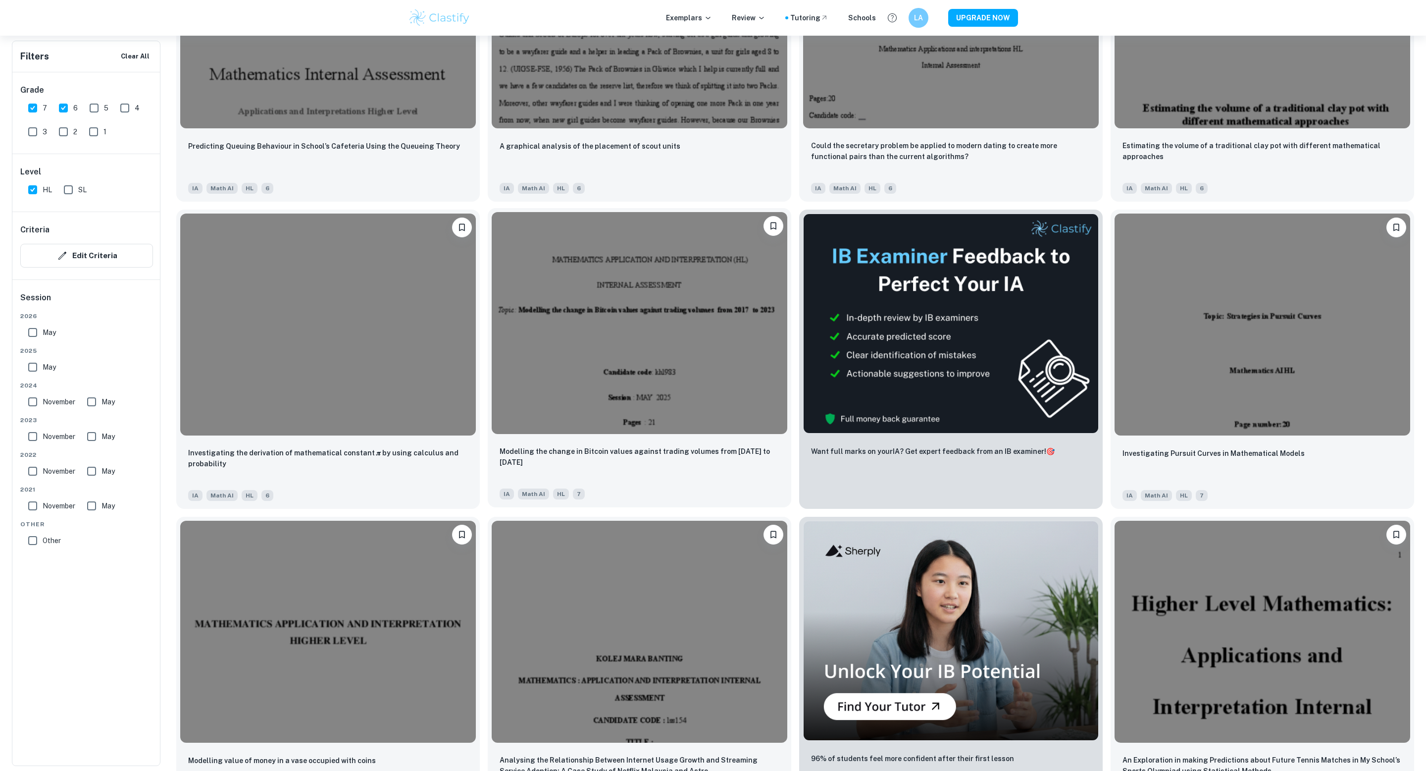
click at [713, 430] on img at bounding box center [640, 323] width 296 height 222
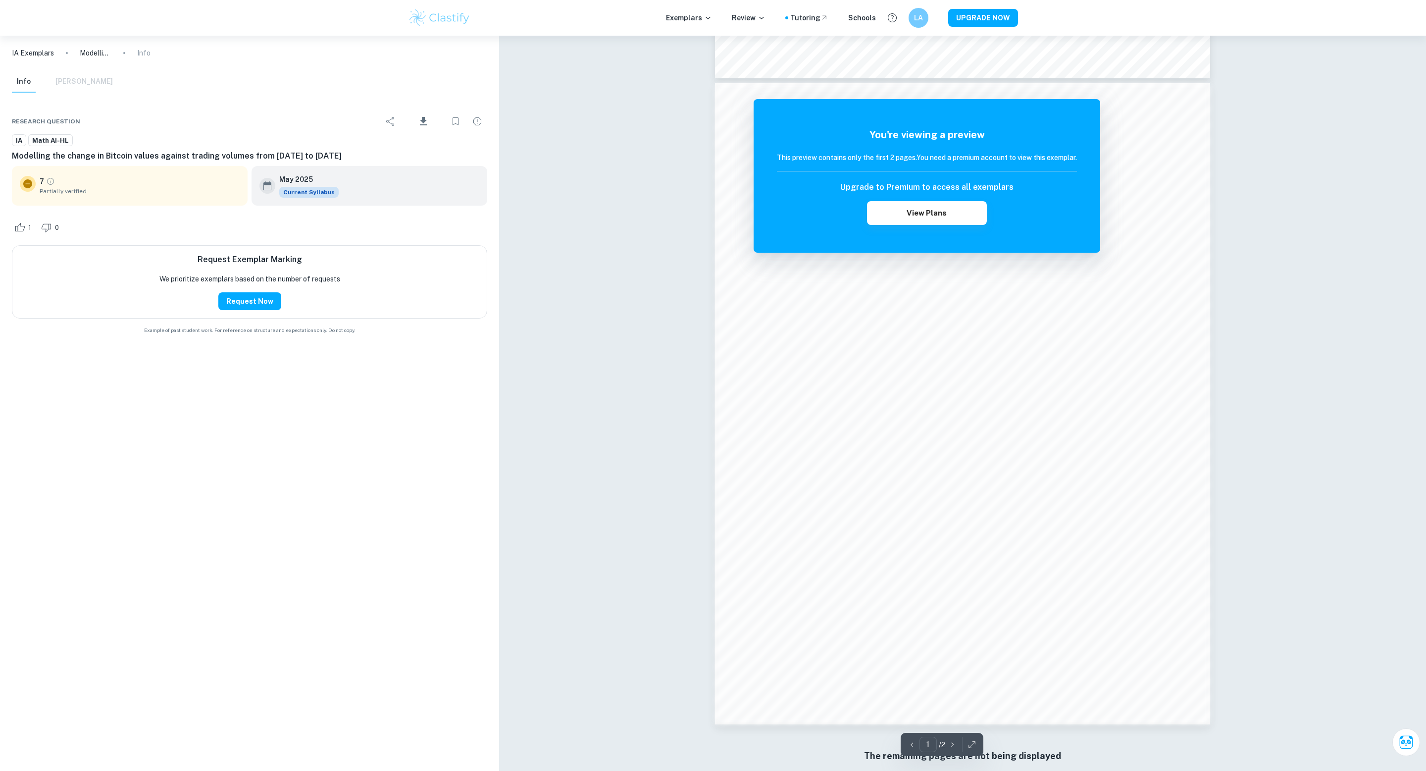
scroll to position [630, 0]
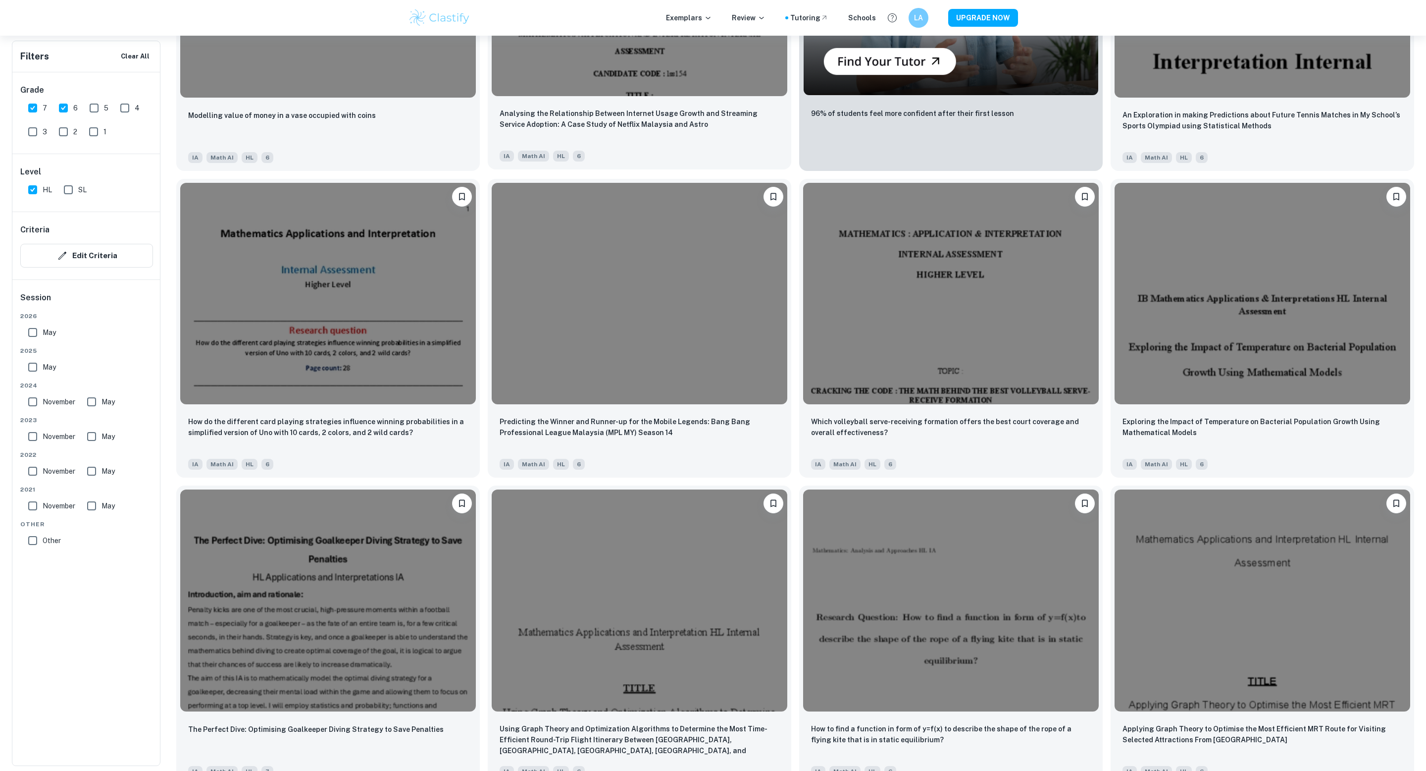
scroll to position [2035, 0]
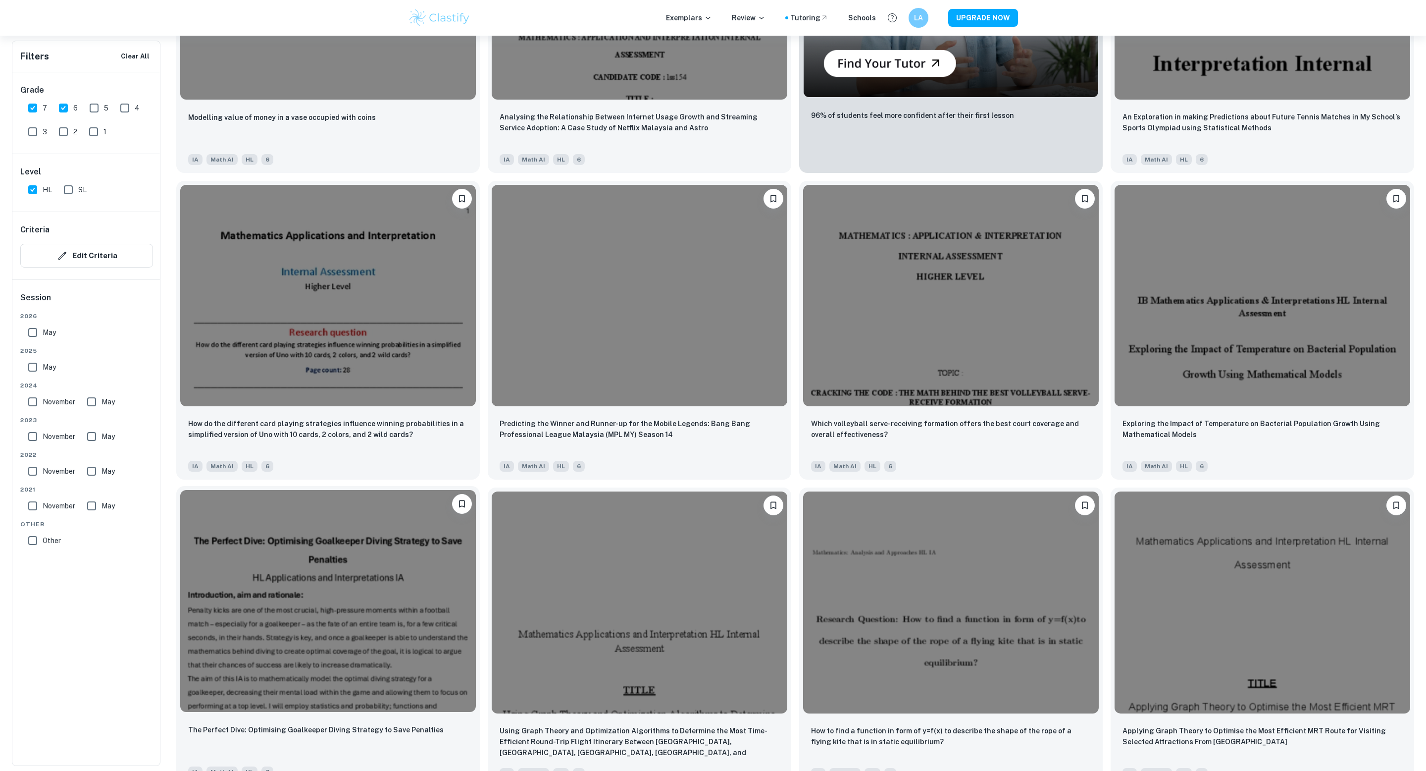
click at [321, 641] on img at bounding box center [328, 601] width 296 height 222
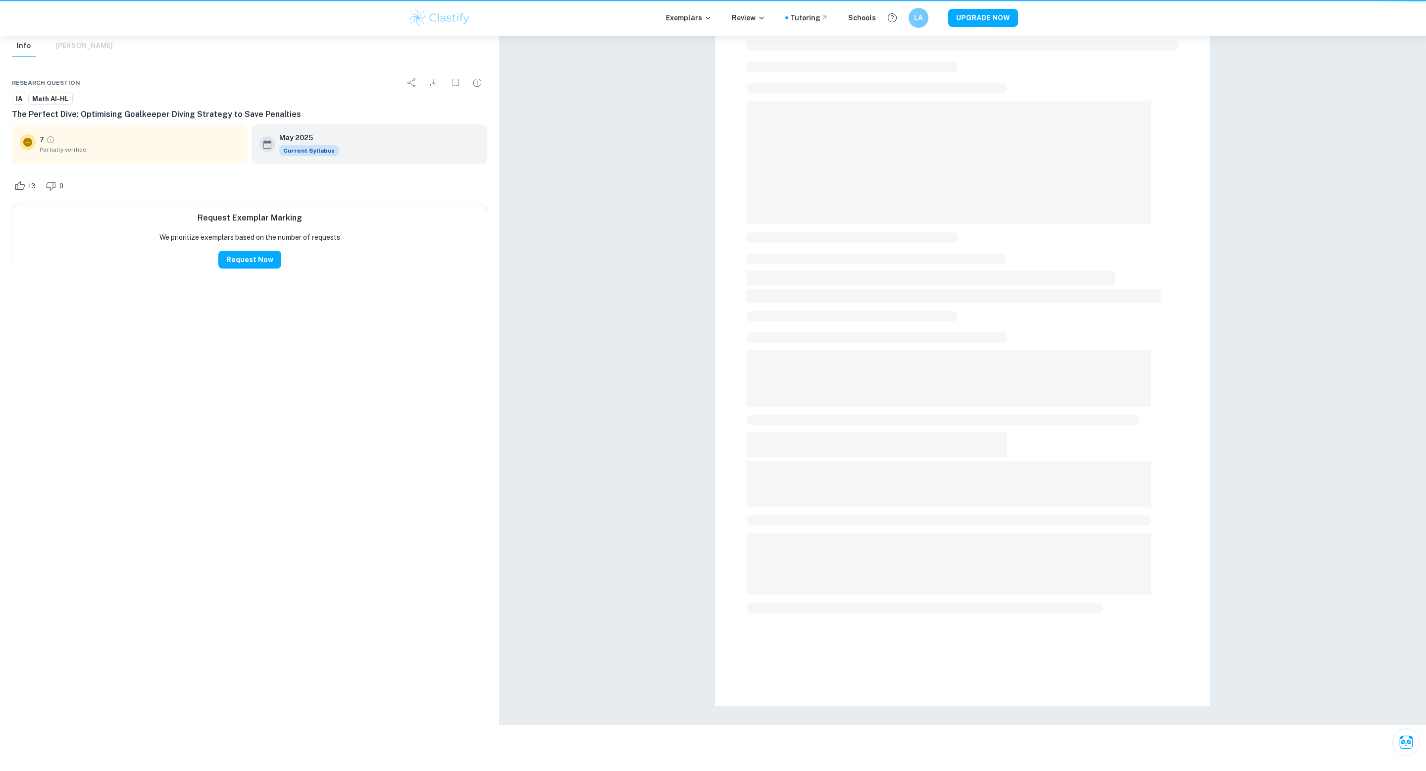
click at [321, 641] on div "IA Exemplars The Perfect Dive: Optimising Goalkeeper Diving Strategy to Save Pe…" at bounding box center [249, 367] width 499 height 735
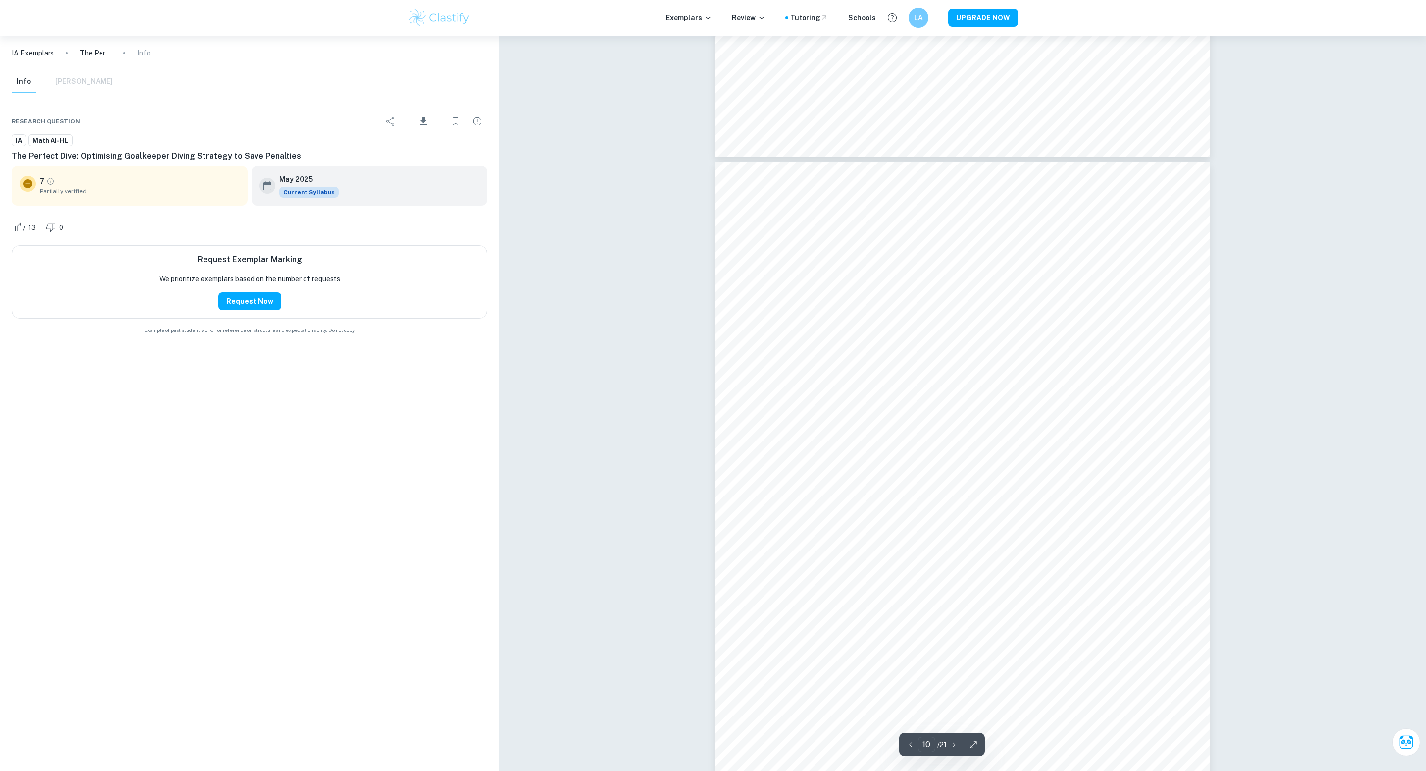
scroll to position [6476, 0]
type input "13"
